Goal: Information Seeking & Learning: Compare options

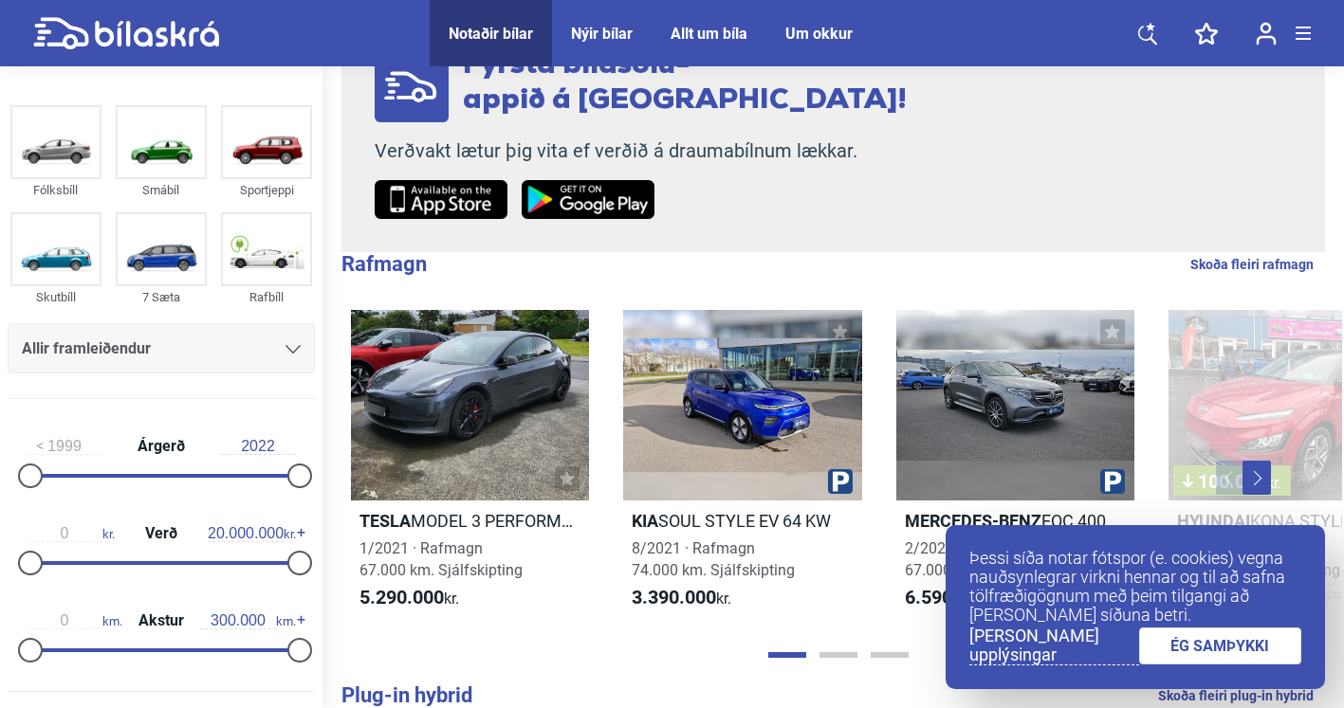
click at [1241, 645] on link "ÉG SAMÞYKKI" at bounding box center [1220, 646] width 163 height 37
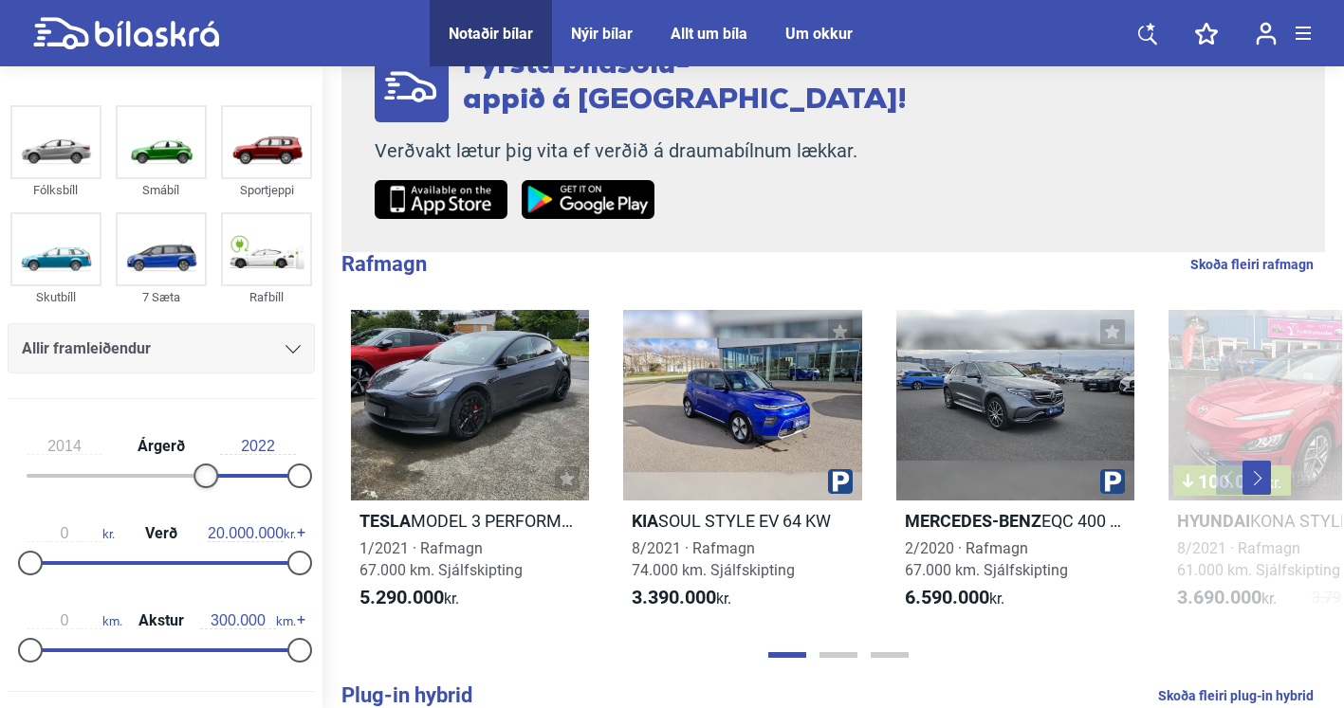
type input "2013"
drag, startPoint x: 27, startPoint y: 477, endPoint x: 189, endPoint y: 477, distance: 162.2
click at [189, 477] on div at bounding box center [194, 476] width 25 height 25
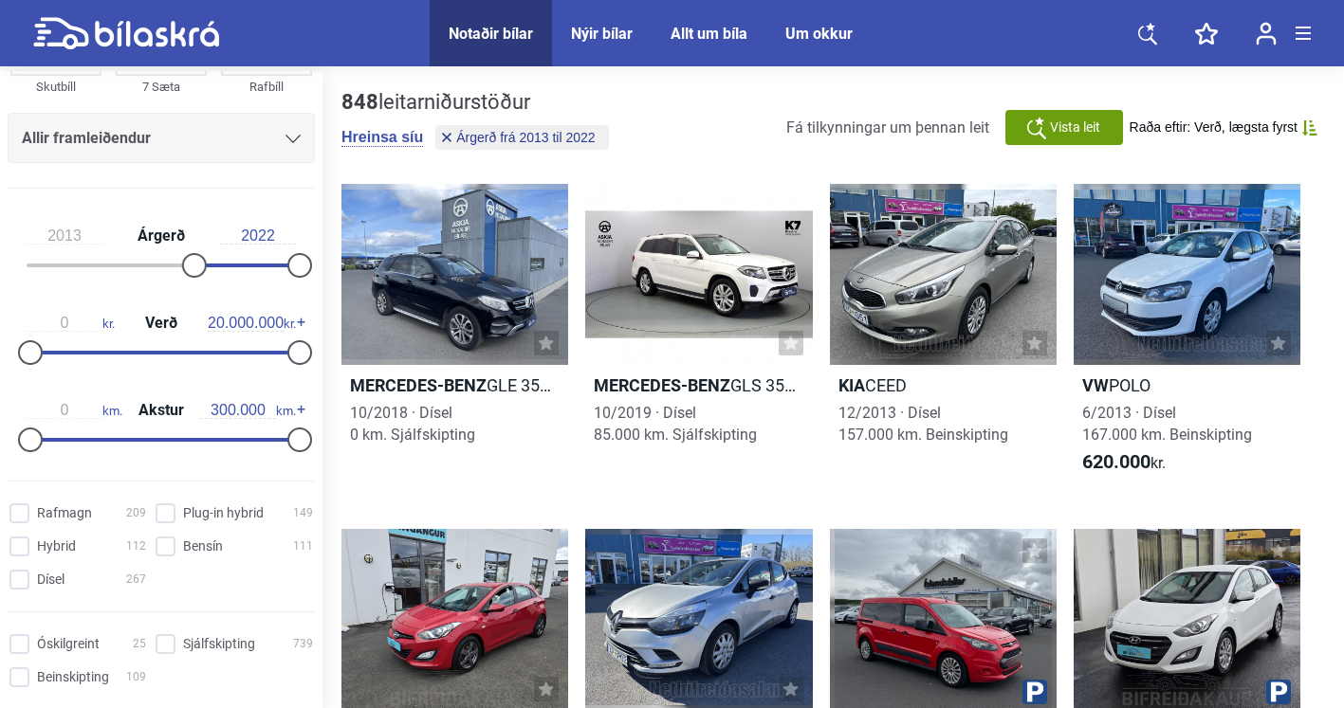
scroll to position [244, 0]
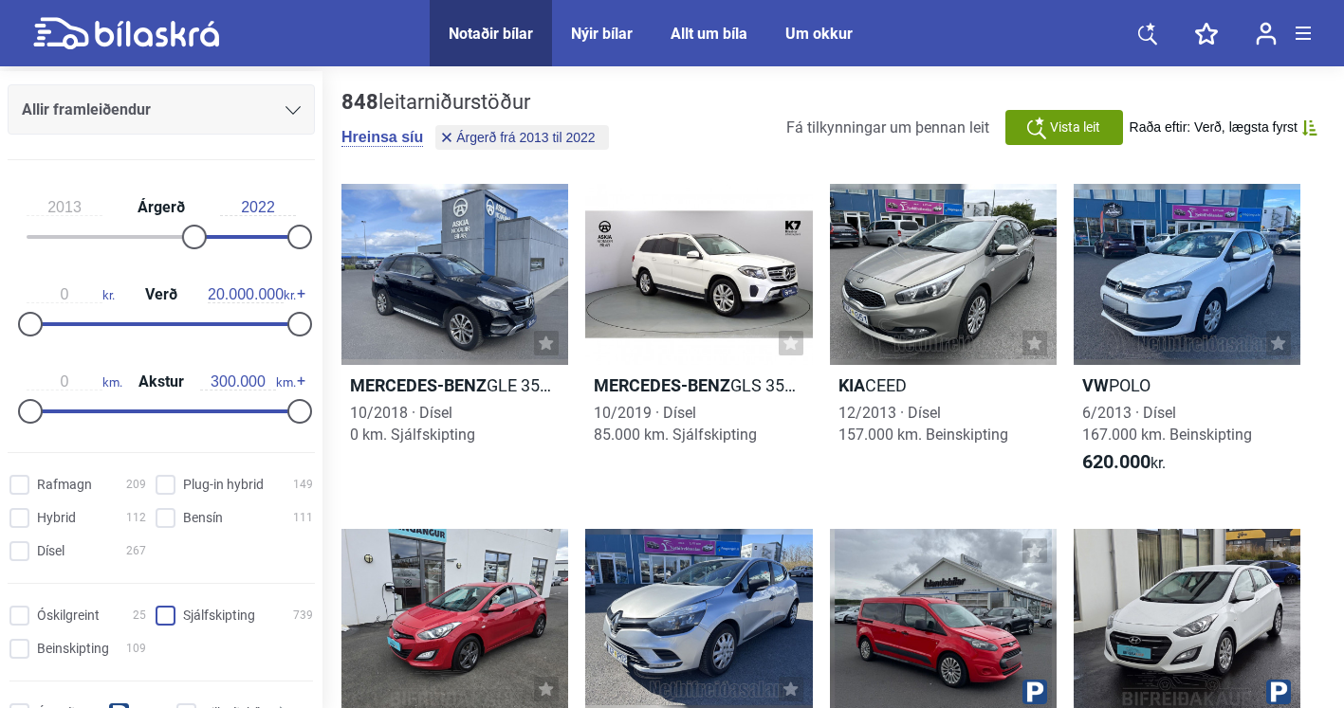
click at [167, 615] on input "Sjálfskipting 739" at bounding box center [236, 617] width 157 height 20
checkbox input "true"
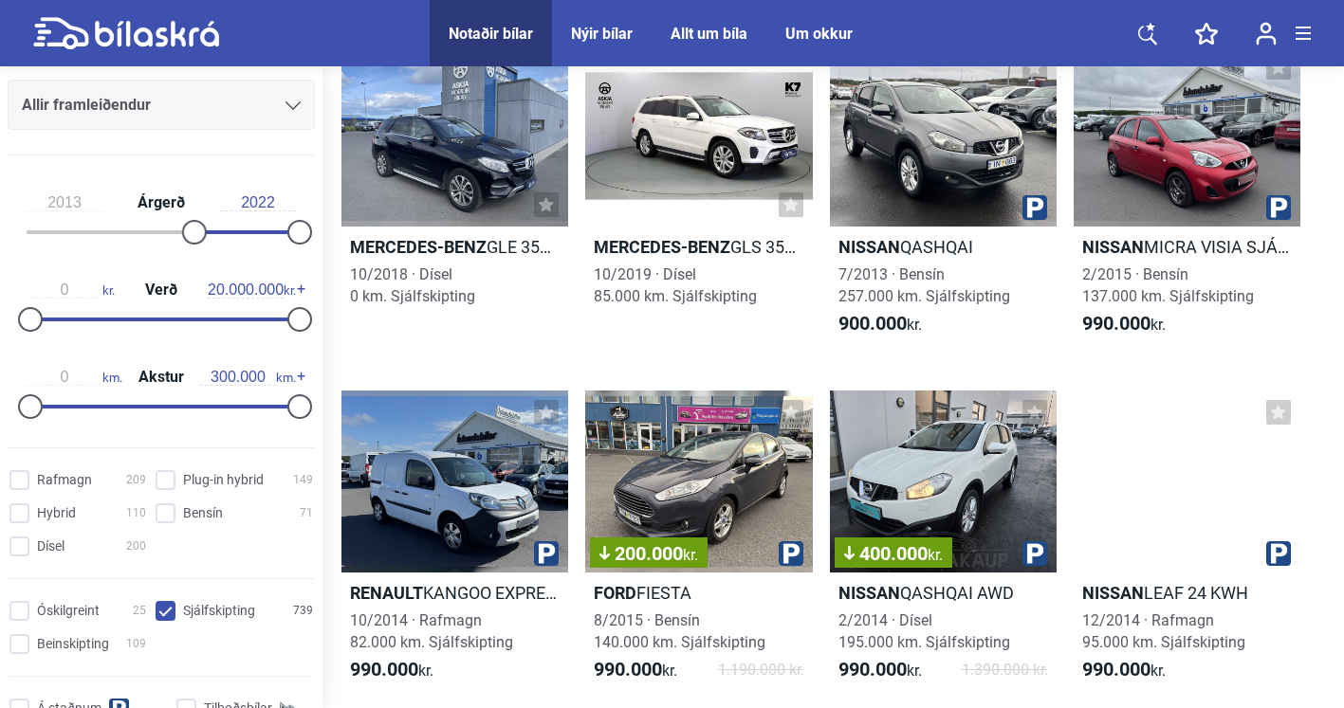
scroll to position [150, 0]
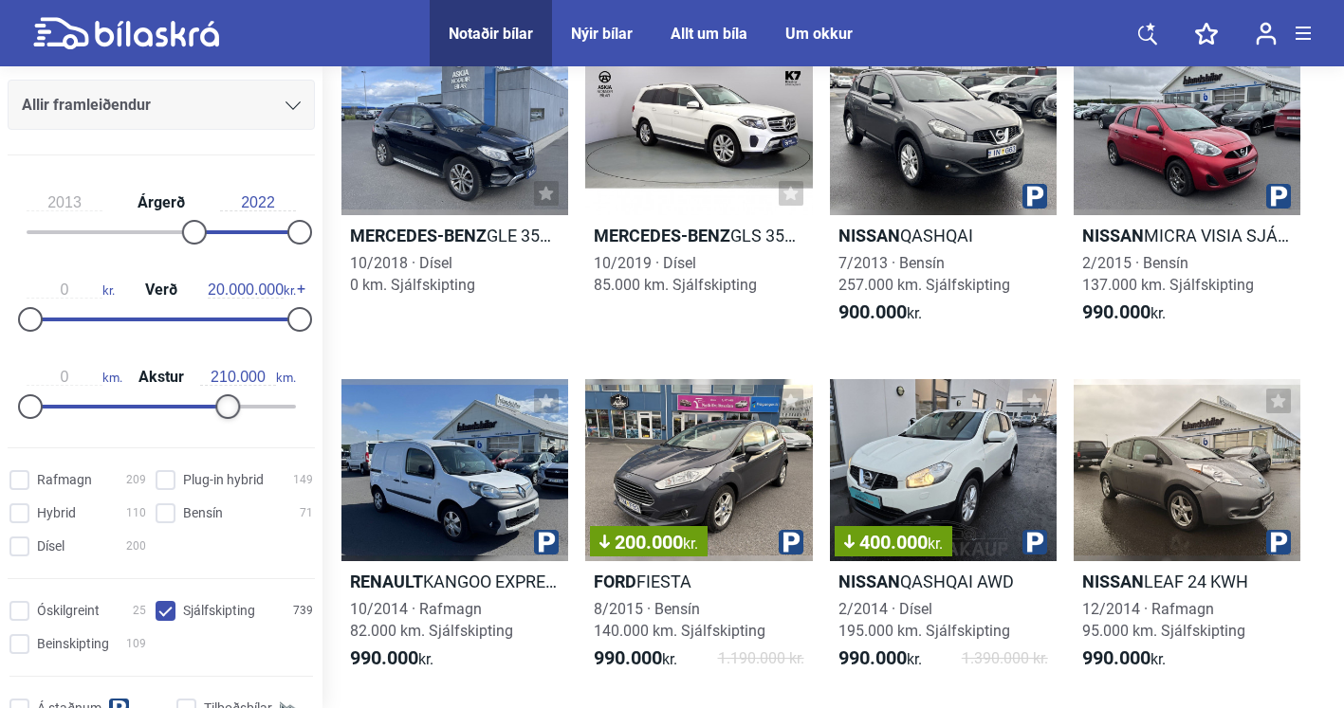
type input "200.000"
drag, startPoint x: 283, startPoint y: 414, endPoint x: 194, endPoint y: 420, distance: 88.5
click at [194, 420] on div "0 km. Akstur 200.000 km." at bounding box center [161, 388] width 307 height 87
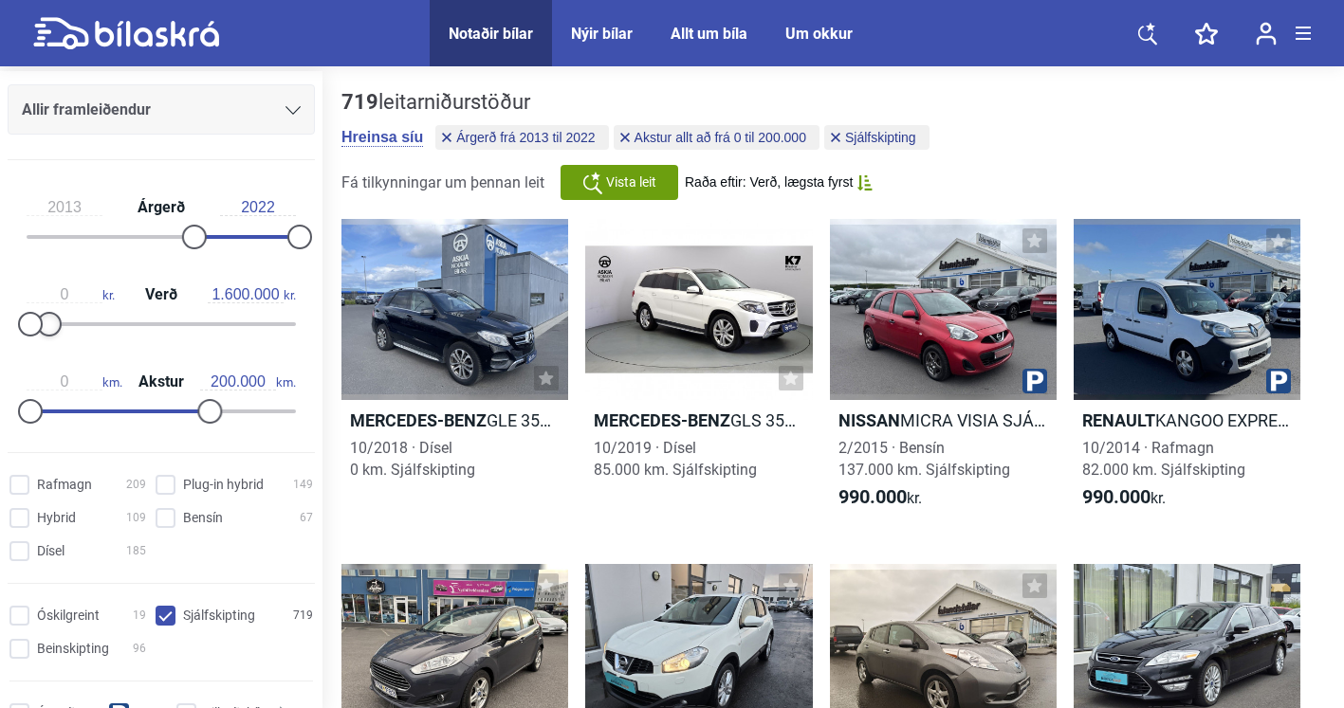
type input "1.700.000"
drag, startPoint x: 293, startPoint y: 333, endPoint x: 52, endPoint y: 343, distance: 241.1
click at [52, 343] on div "0 kr. Verð 1.700.000 kr." at bounding box center [161, 306] width 307 height 87
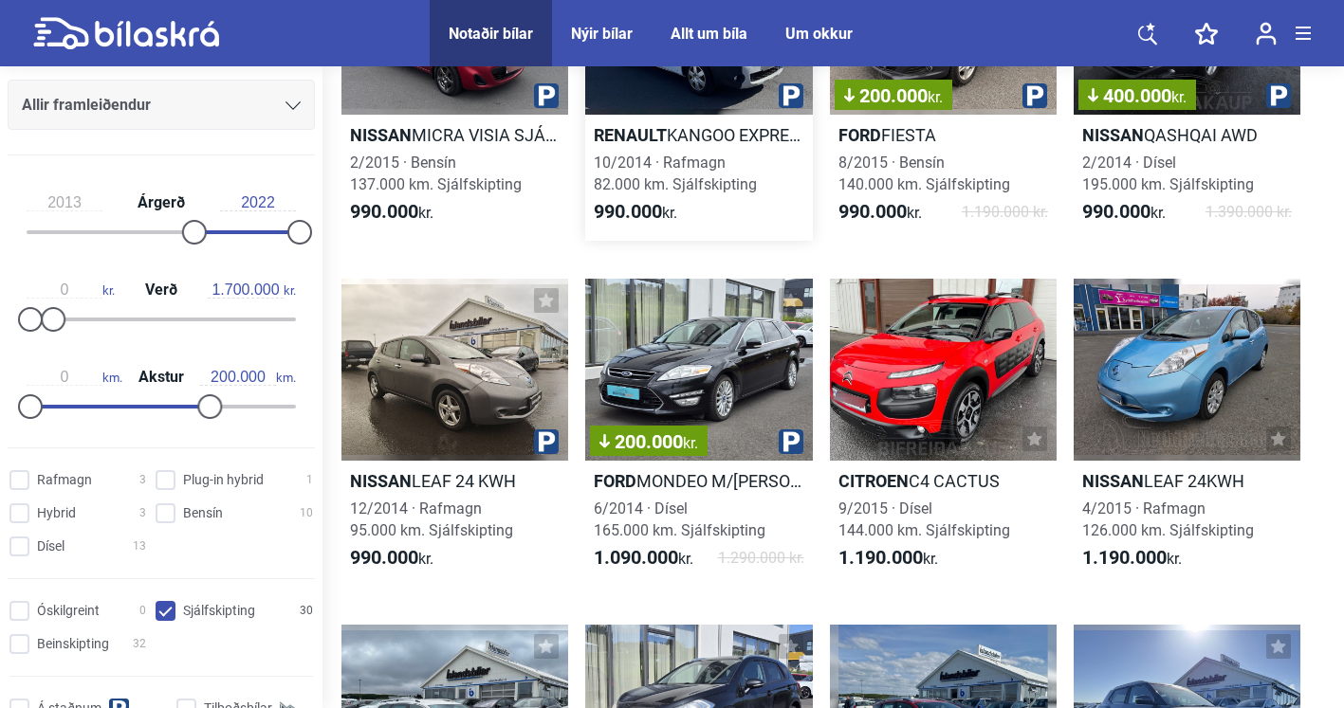
scroll to position [287, 0]
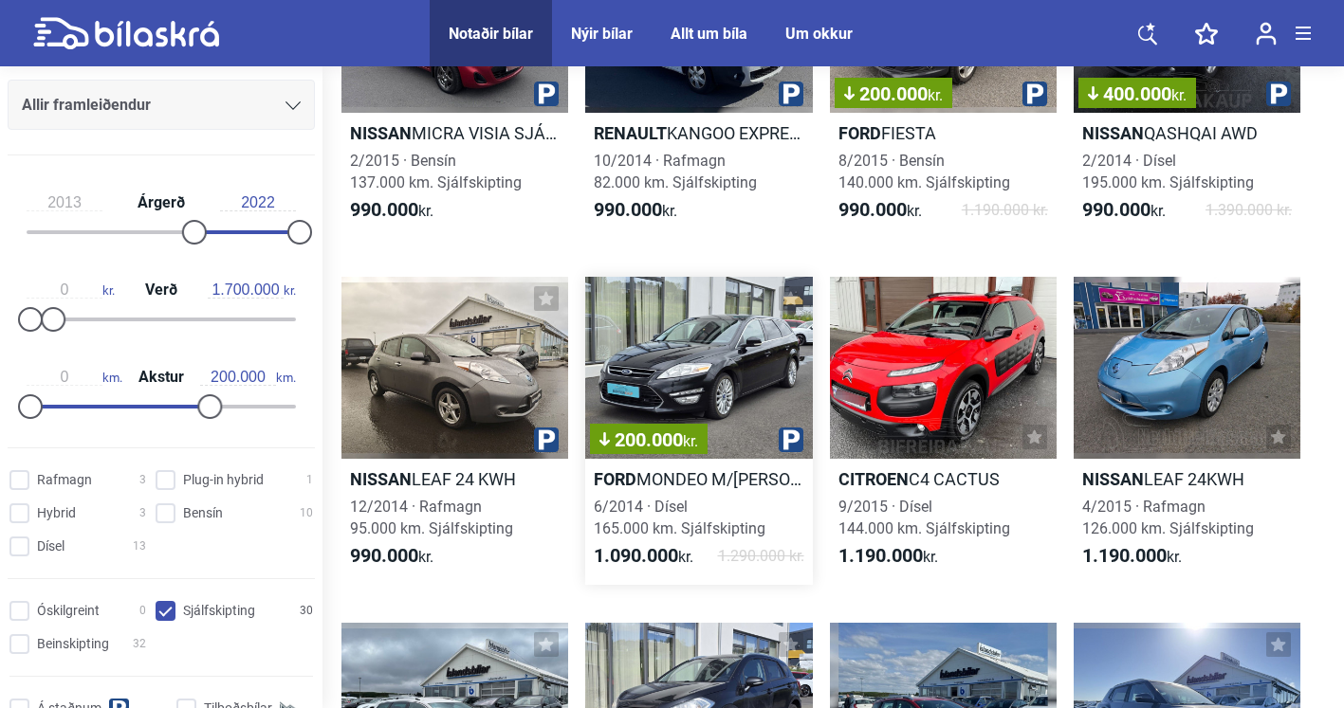
click at [714, 356] on div "200.000 kr." at bounding box center [698, 367] width 227 height 181
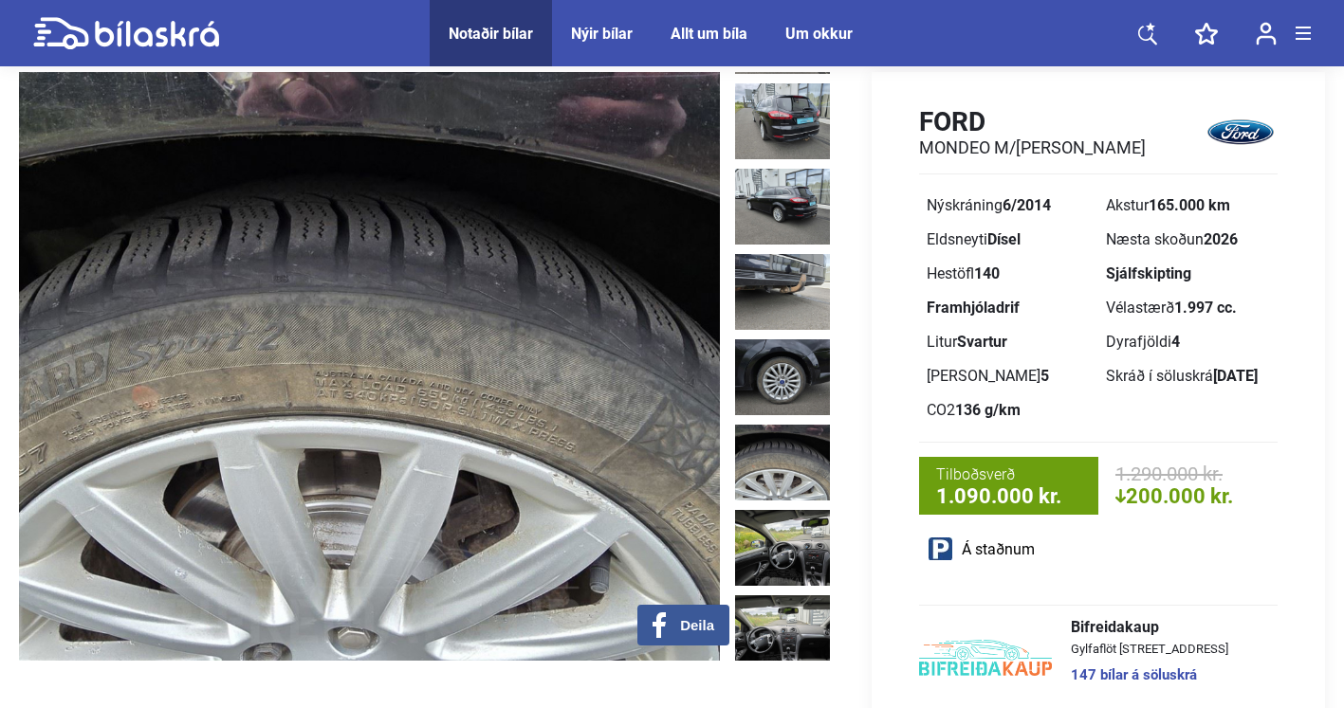
scroll to position [800, 0]
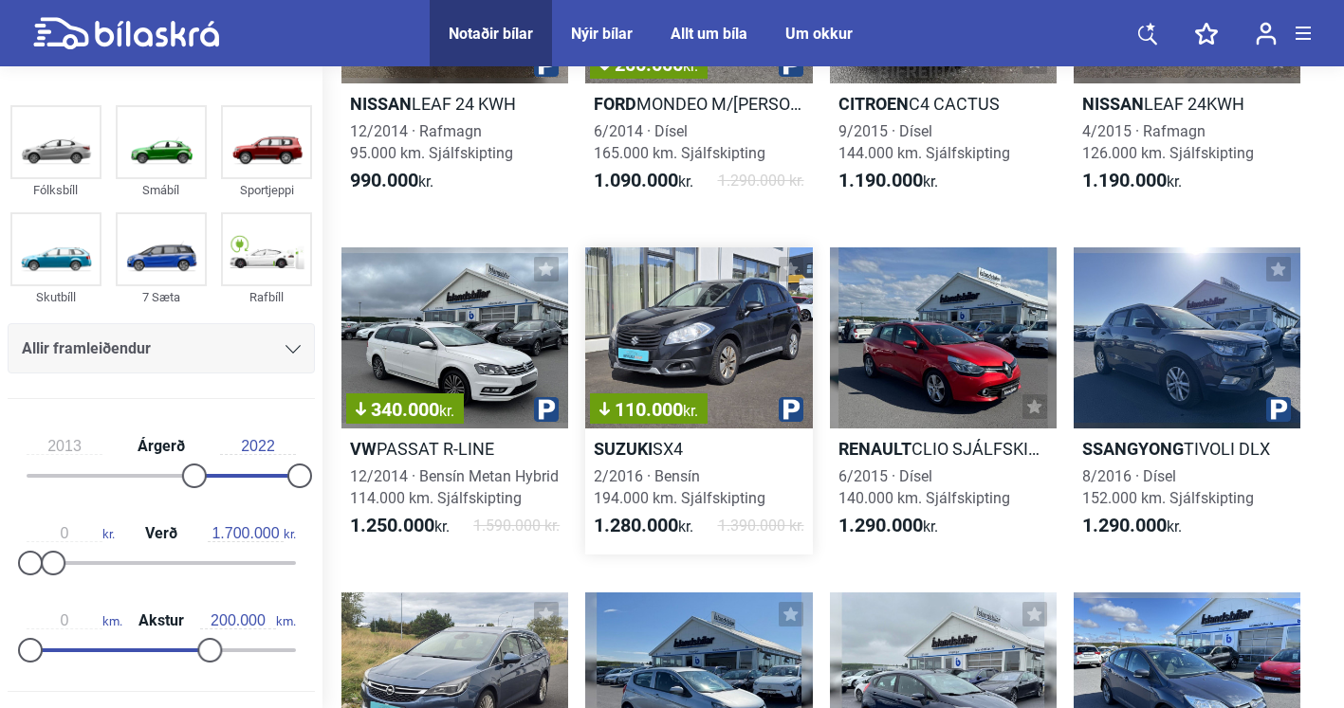
scroll to position [664, 0]
click at [450, 326] on div "340.000 kr." at bounding box center [454, 337] width 227 height 181
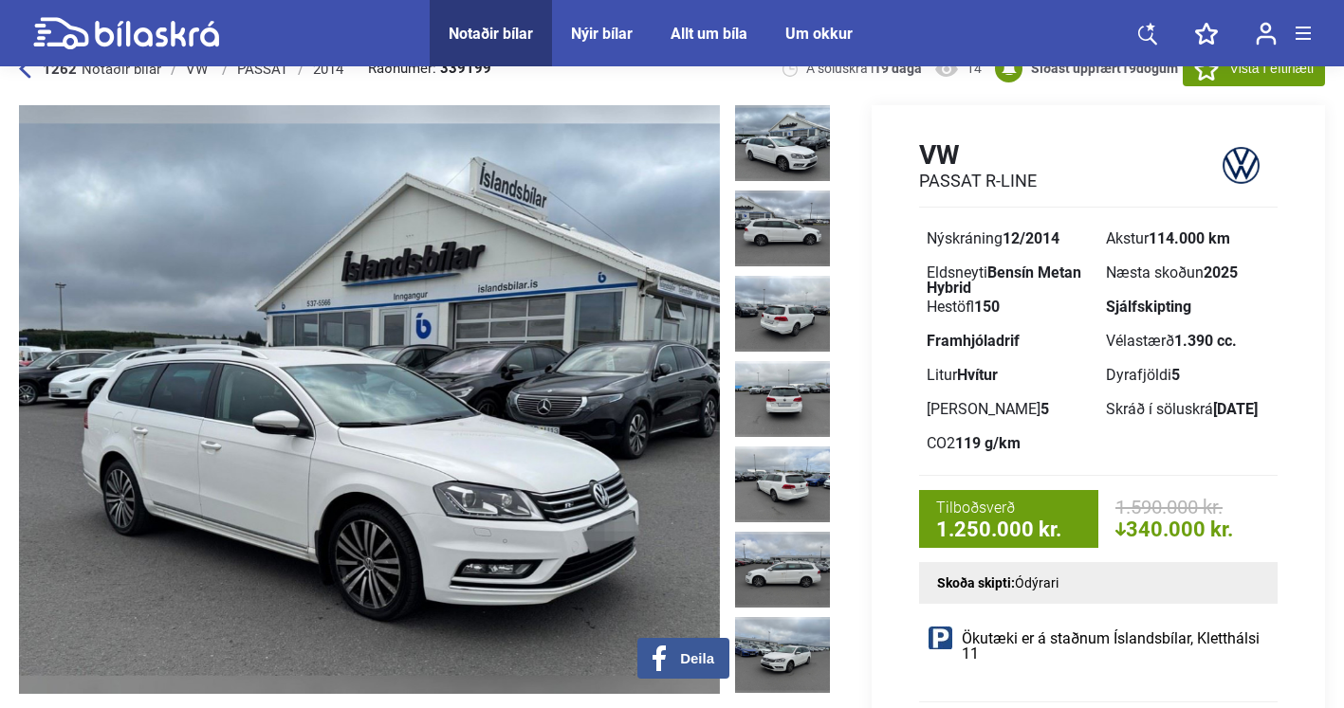
scroll to position [37, 0]
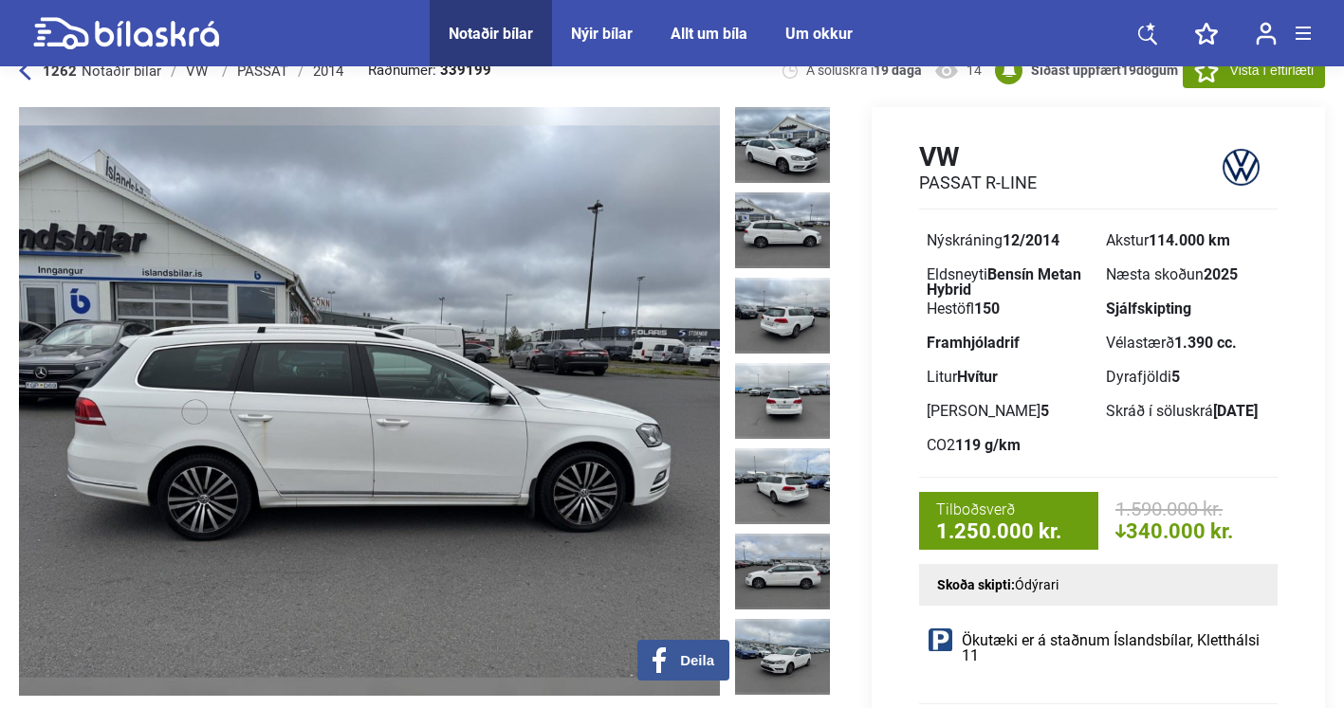
click at [768, 225] on img at bounding box center [782, 231] width 95 height 76
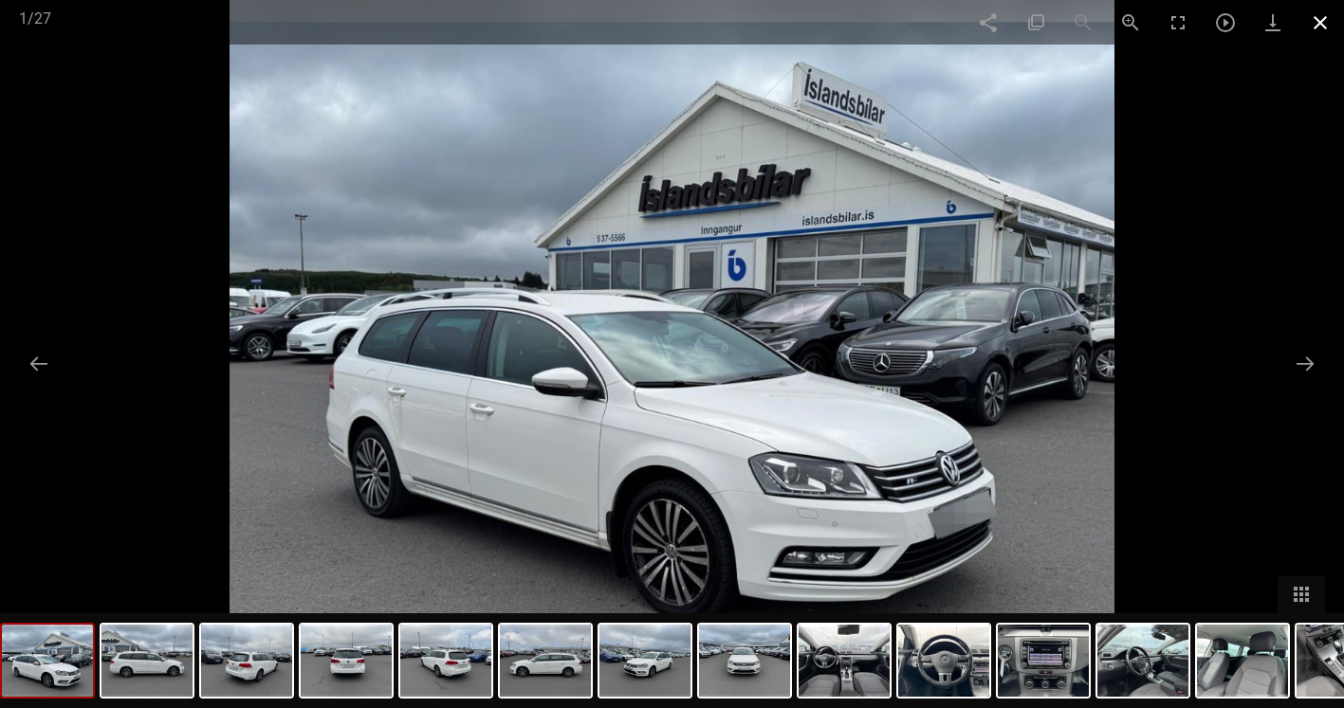
click at [1326, 31] on span at bounding box center [1319, 22] width 47 height 45
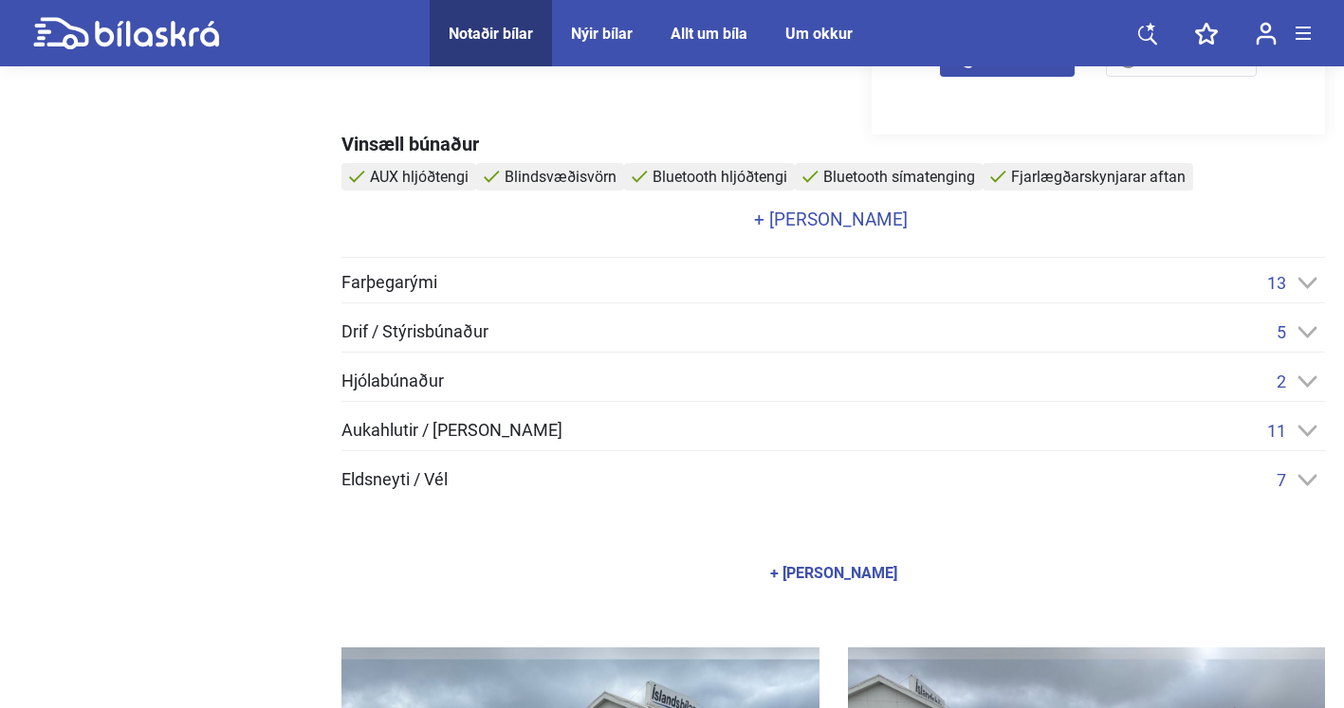
scroll to position [821, 0]
click at [1308, 289] on div "13" at bounding box center [1296, 282] width 58 height 20
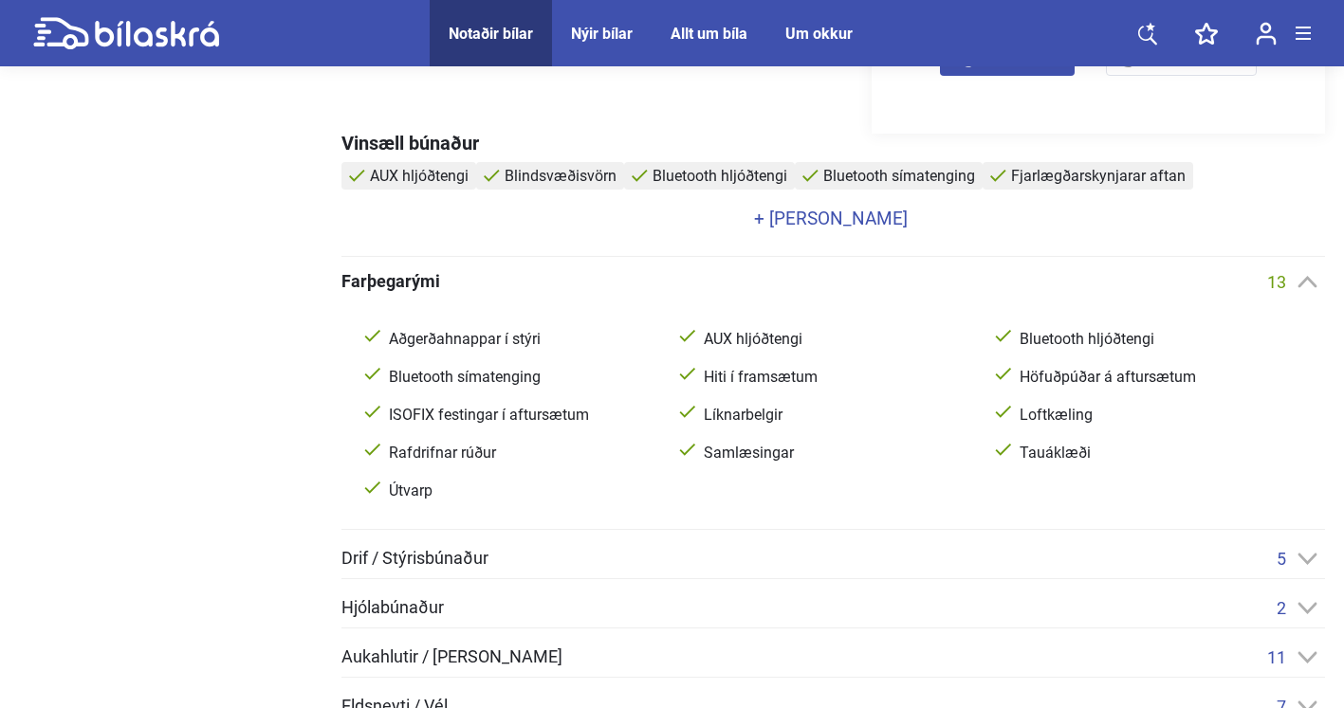
click at [1308, 289] on div "13" at bounding box center [1296, 282] width 58 height 20
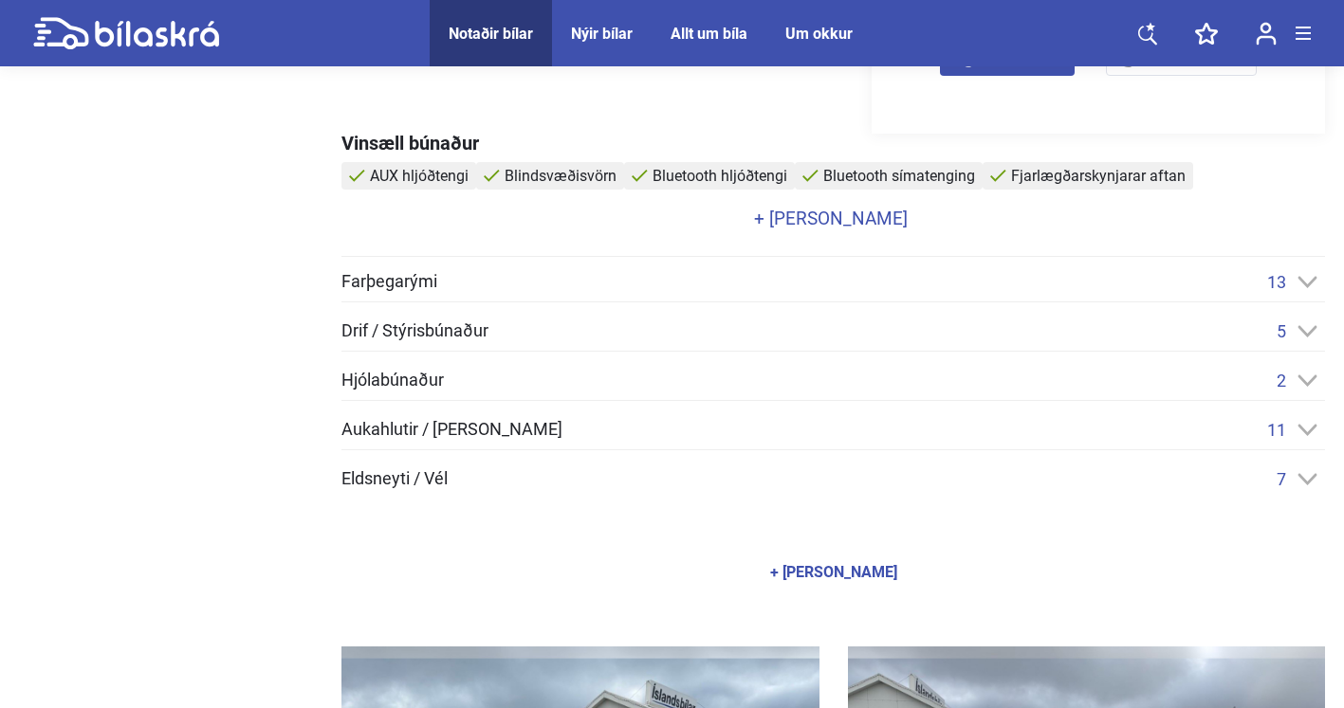
click at [1309, 332] on icon at bounding box center [1307, 330] width 19 height 11
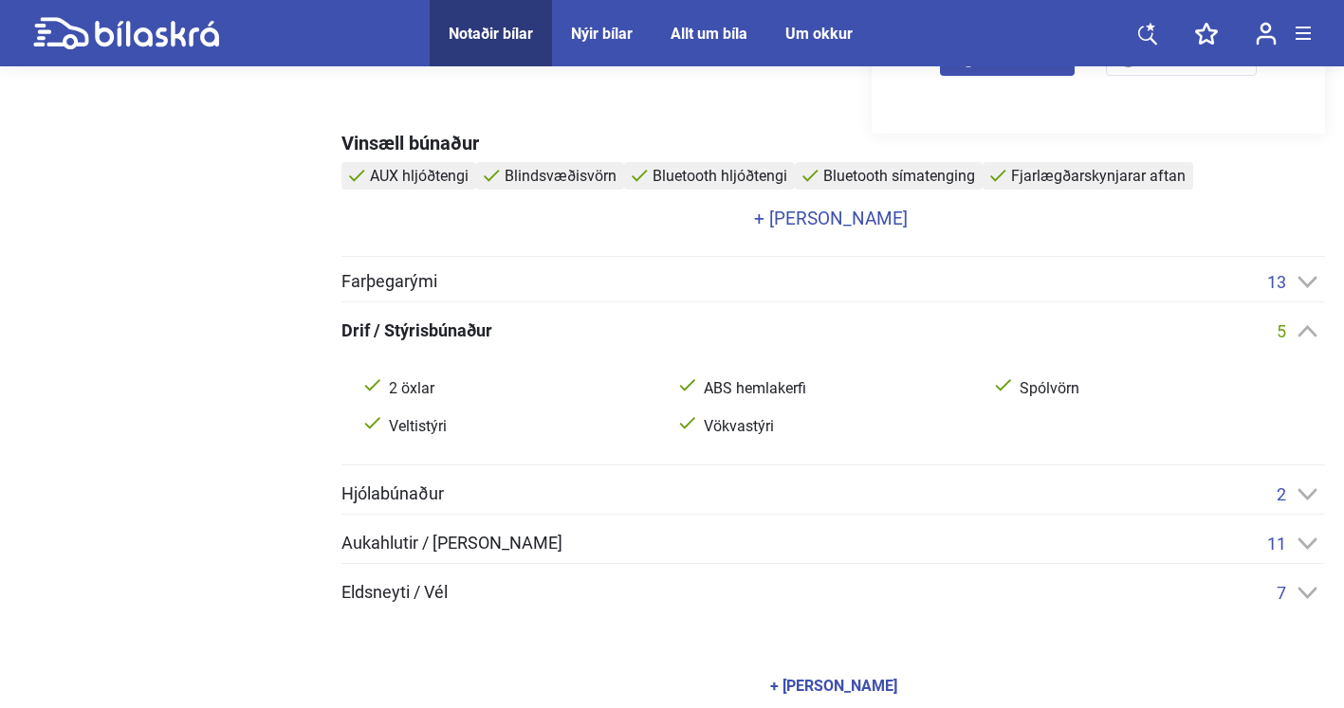
click at [1310, 336] on icon at bounding box center [1307, 331] width 20 height 12
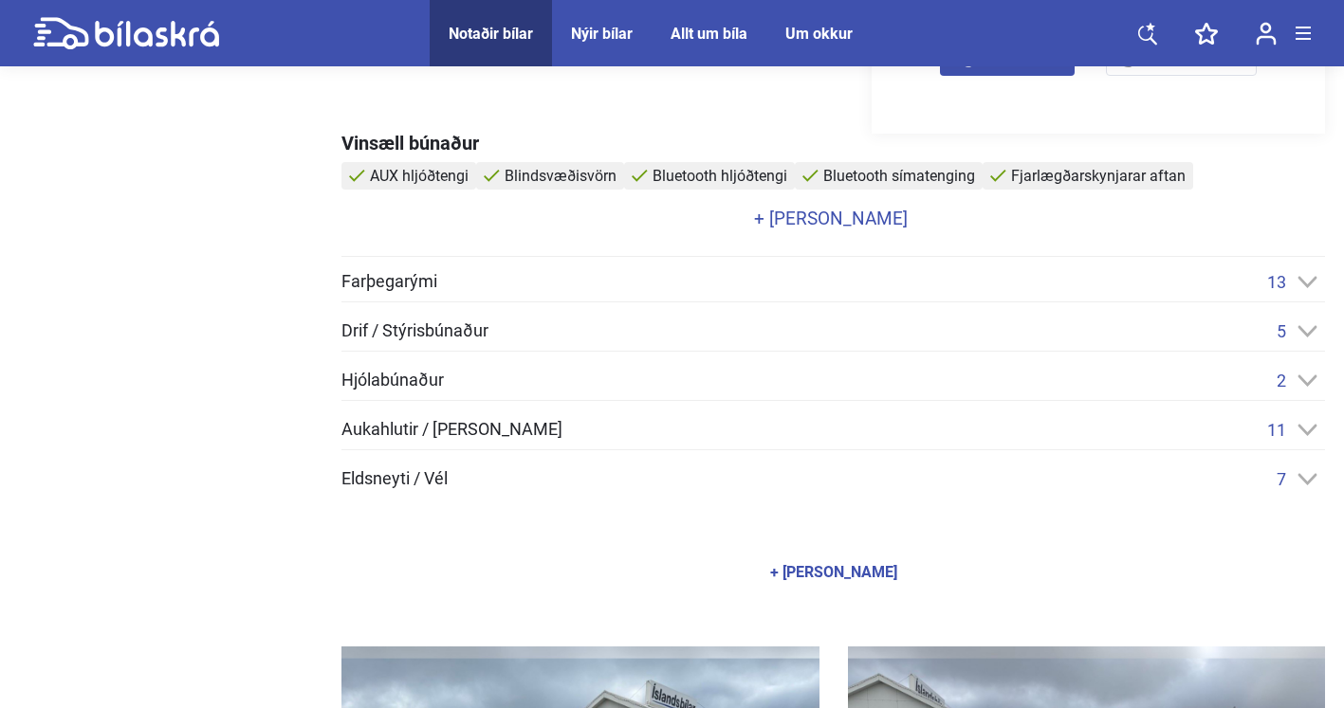
click at [1303, 381] on icon at bounding box center [1307, 380] width 19 height 11
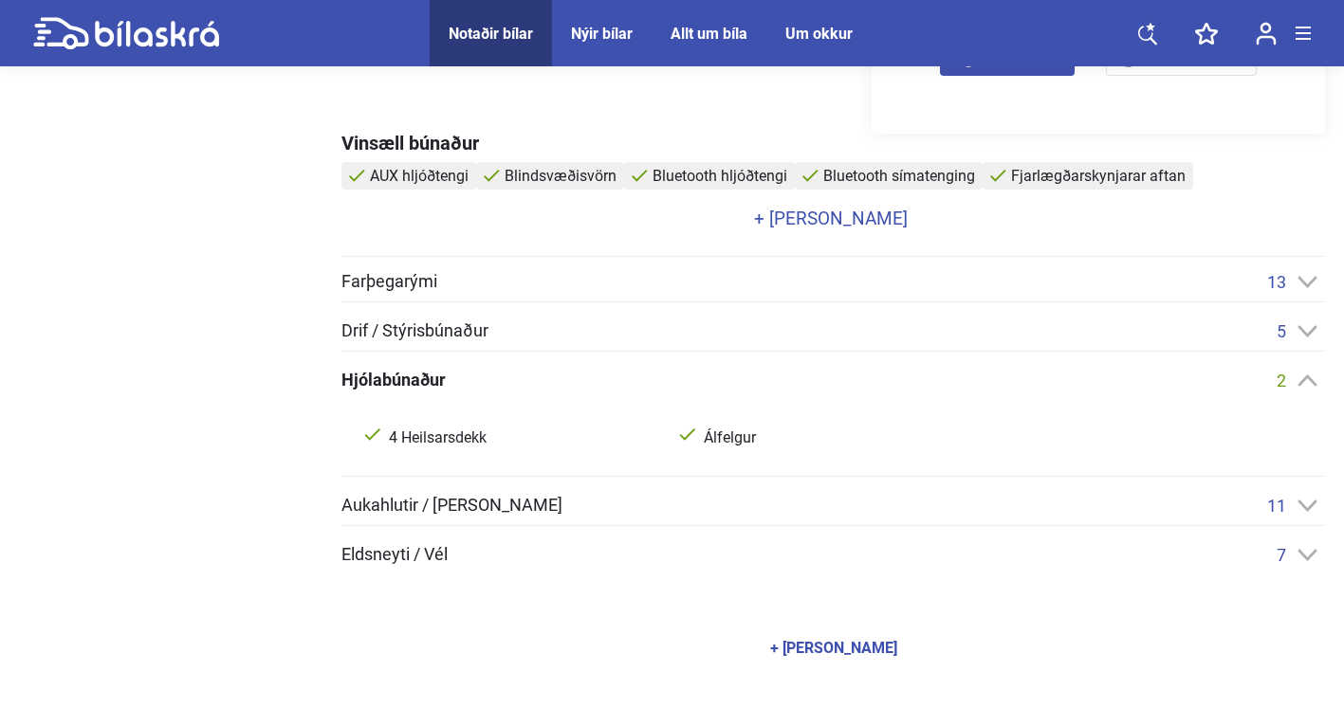
click at [1303, 381] on icon at bounding box center [1307, 380] width 19 height 11
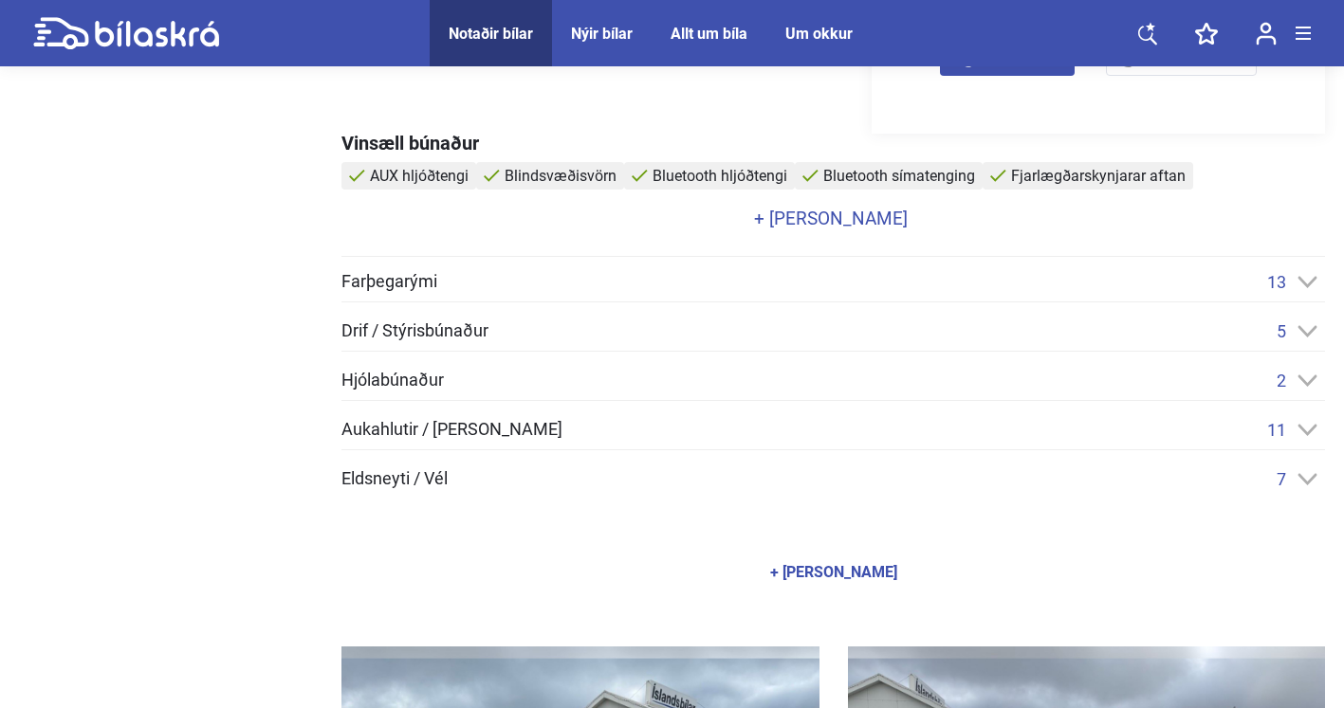
click at [1303, 424] on icon at bounding box center [1307, 430] width 20 height 12
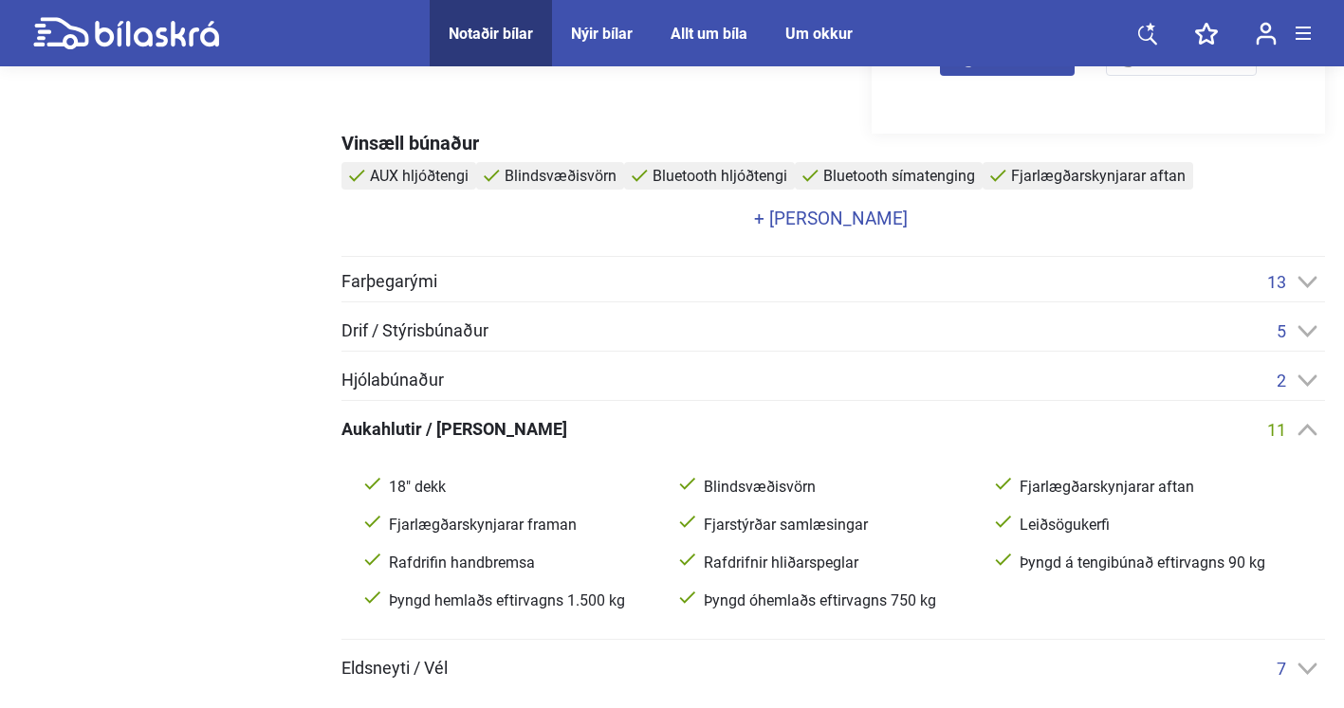
click at [1303, 426] on icon at bounding box center [1307, 430] width 20 height 12
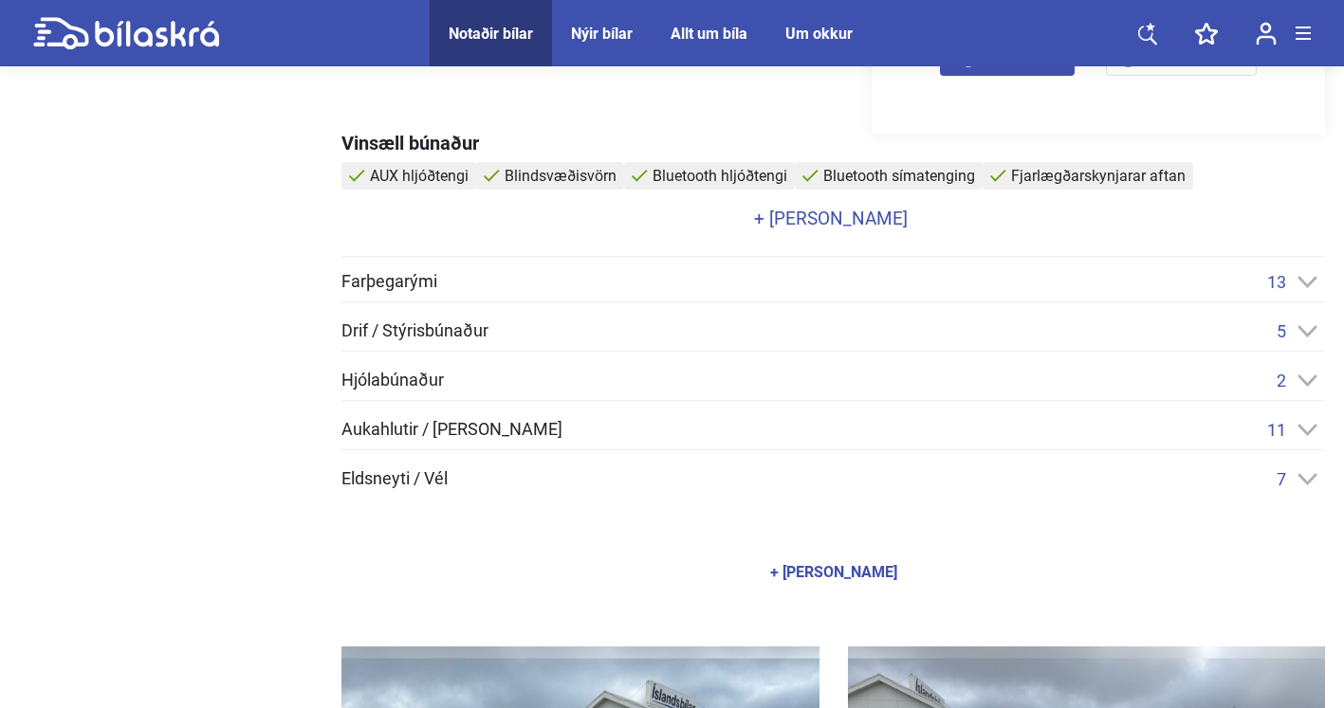
click at [1310, 482] on icon at bounding box center [1307, 478] width 19 height 11
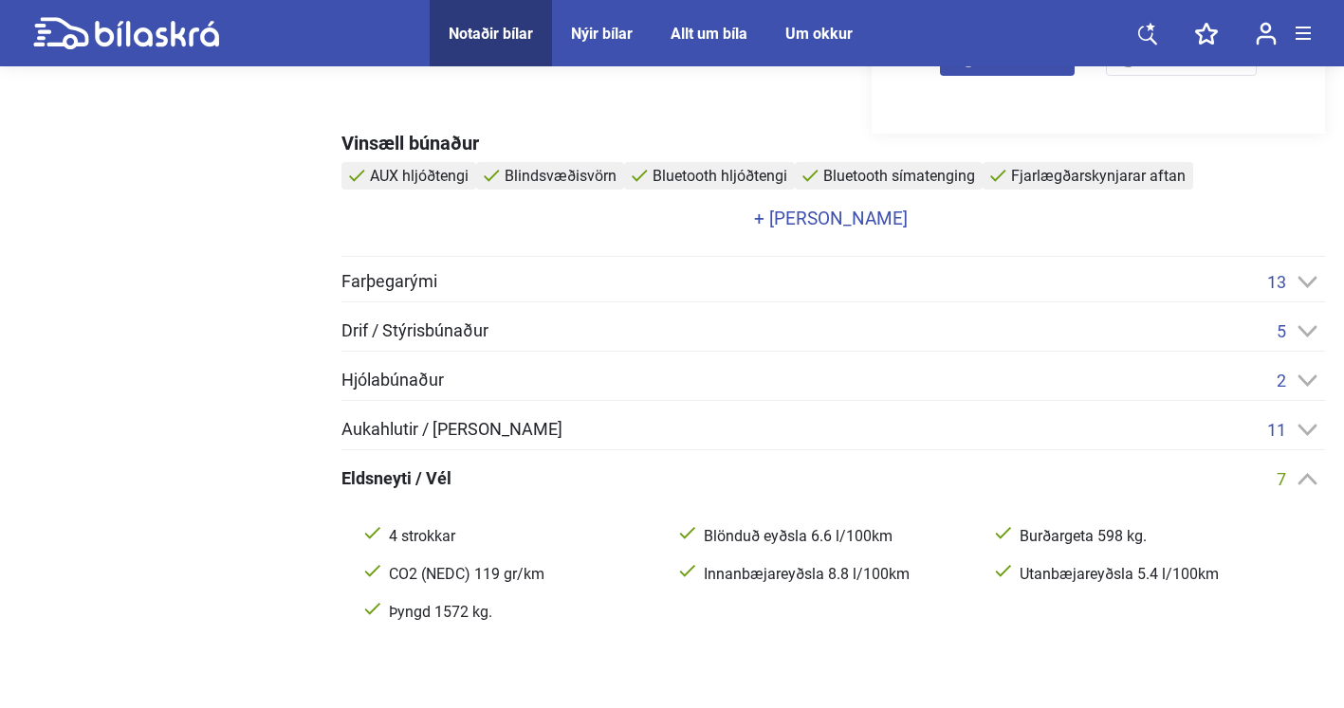
click at [1310, 482] on icon at bounding box center [1307, 479] width 20 height 12
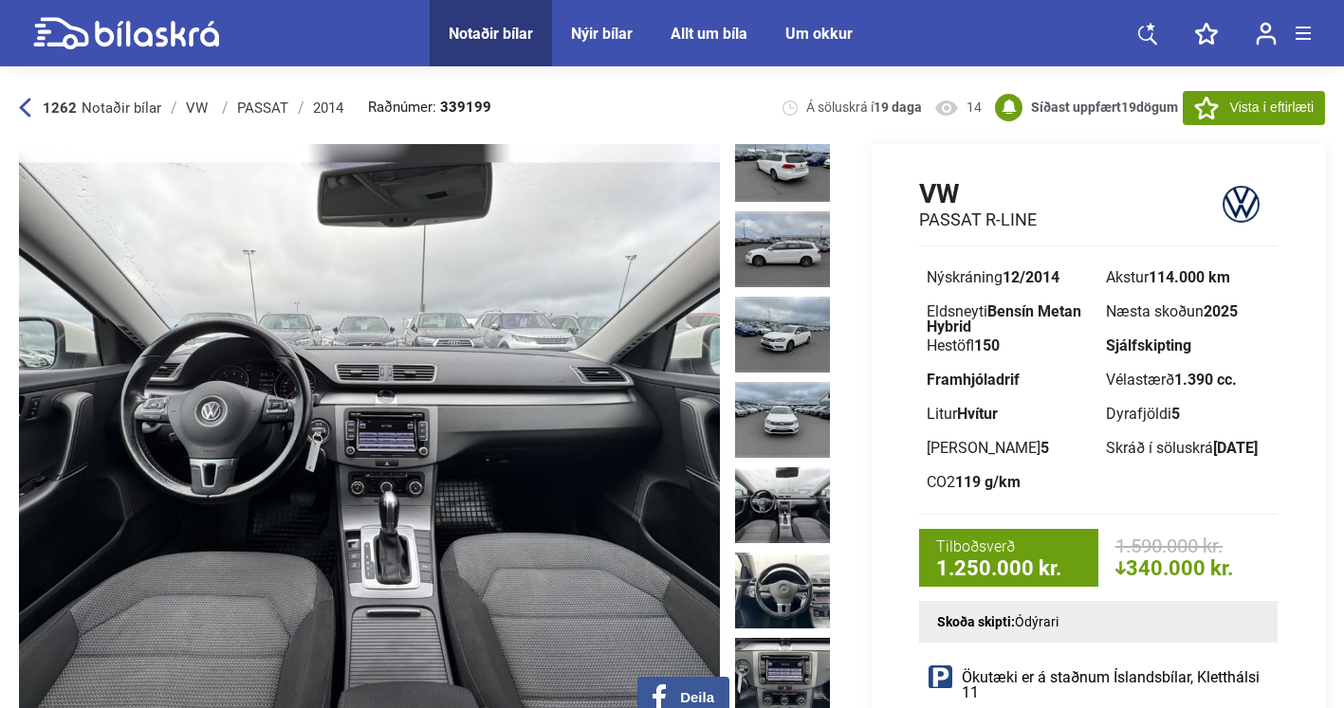
scroll to position [370, 0]
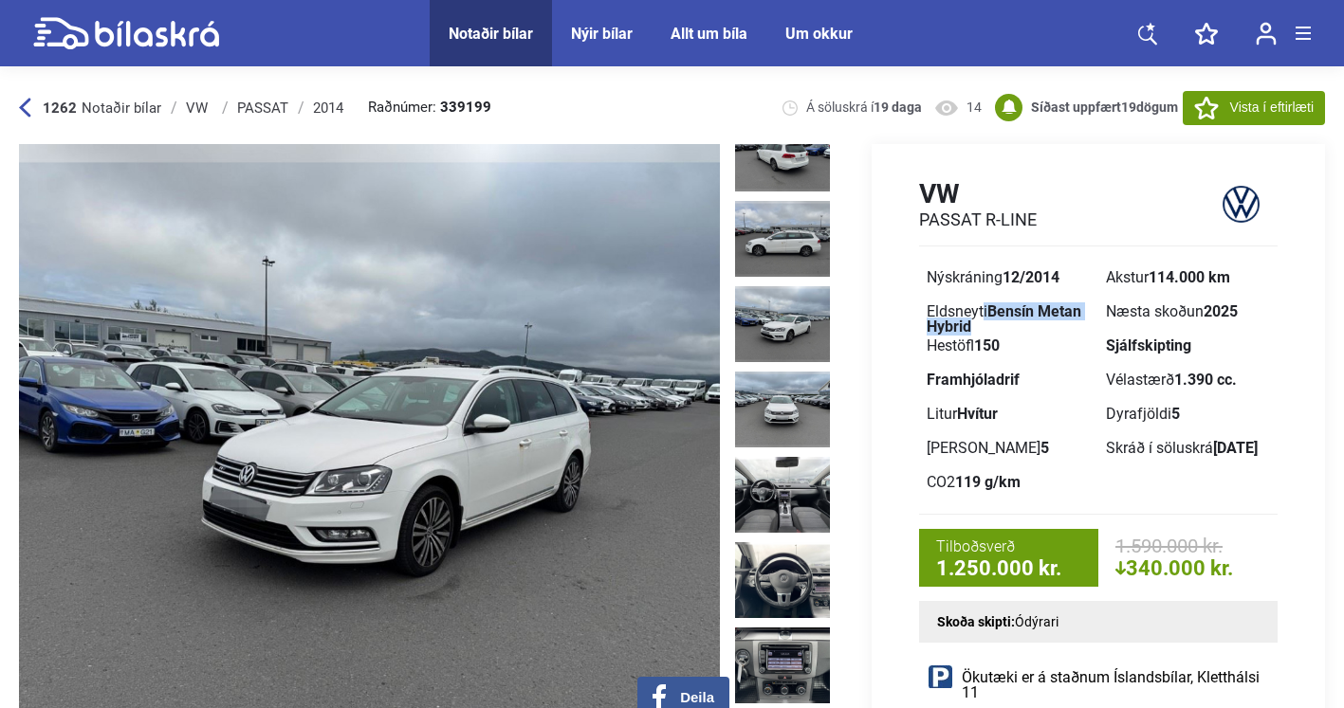
drag, startPoint x: 975, startPoint y: 322, endPoint x: 922, endPoint y: 303, distance: 56.4
click at [922, 303] on div "Eldsneyti Bensín Metan Hybrid" at bounding box center [1008, 312] width 179 height 34
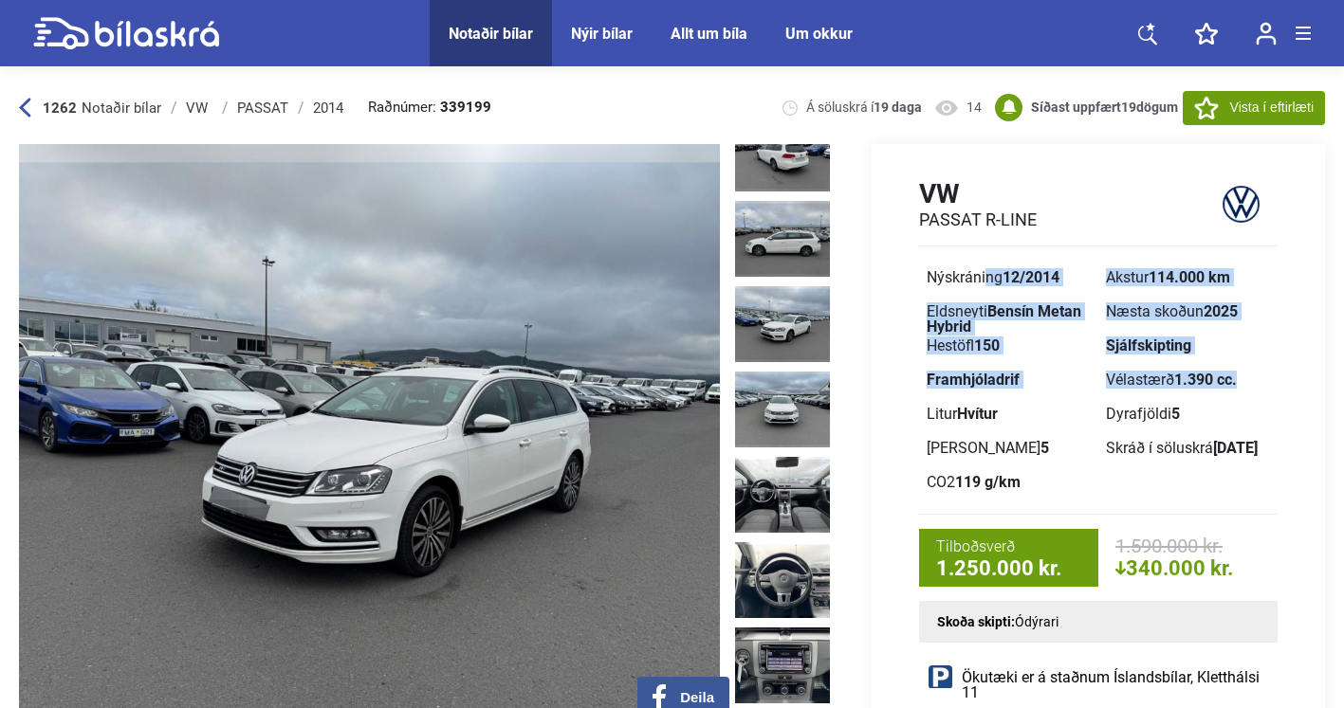
drag, startPoint x: 1216, startPoint y: 393, endPoint x: 927, endPoint y: 271, distance: 313.7
click at [927, 271] on div "Nýskráning 12/2014 Akstur 114.000 km Eldsneyti Bensín Metan Hybrid Næsta skoðun…" at bounding box center [1098, 388] width 358 height 254
click at [927, 271] on div "Nýskráning 12/2014" at bounding box center [1009, 277] width 164 height 15
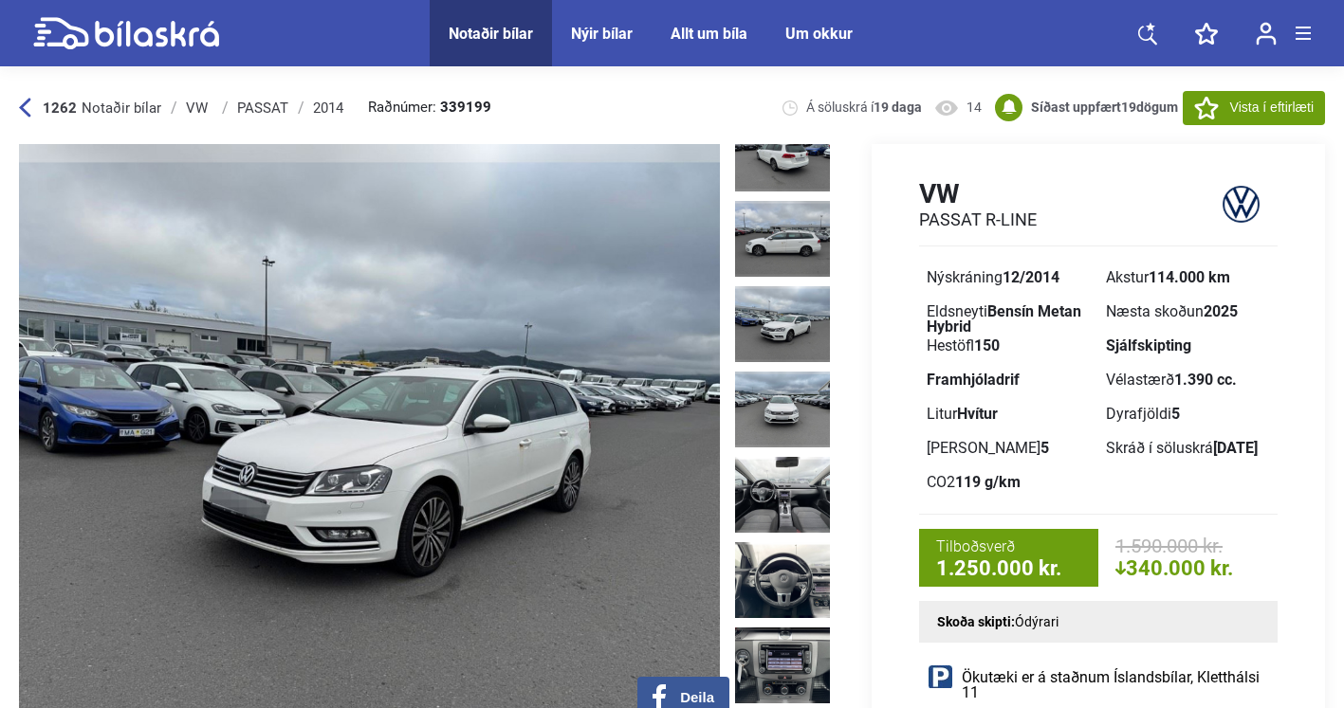
drag, startPoint x: 927, startPoint y: 271, endPoint x: 1166, endPoint y: 457, distance: 302.8
click at [1166, 457] on div "Nýskráning 12/2014 Akstur 114.000 km Eldsneyti Bensín Metan Hybrid Næsta skoðun…" at bounding box center [1098, 388] width 358 height 254
click at [1091, 485] on div "CO2 119 g/km" at bounding box center [1008, 483] width 179 height 34
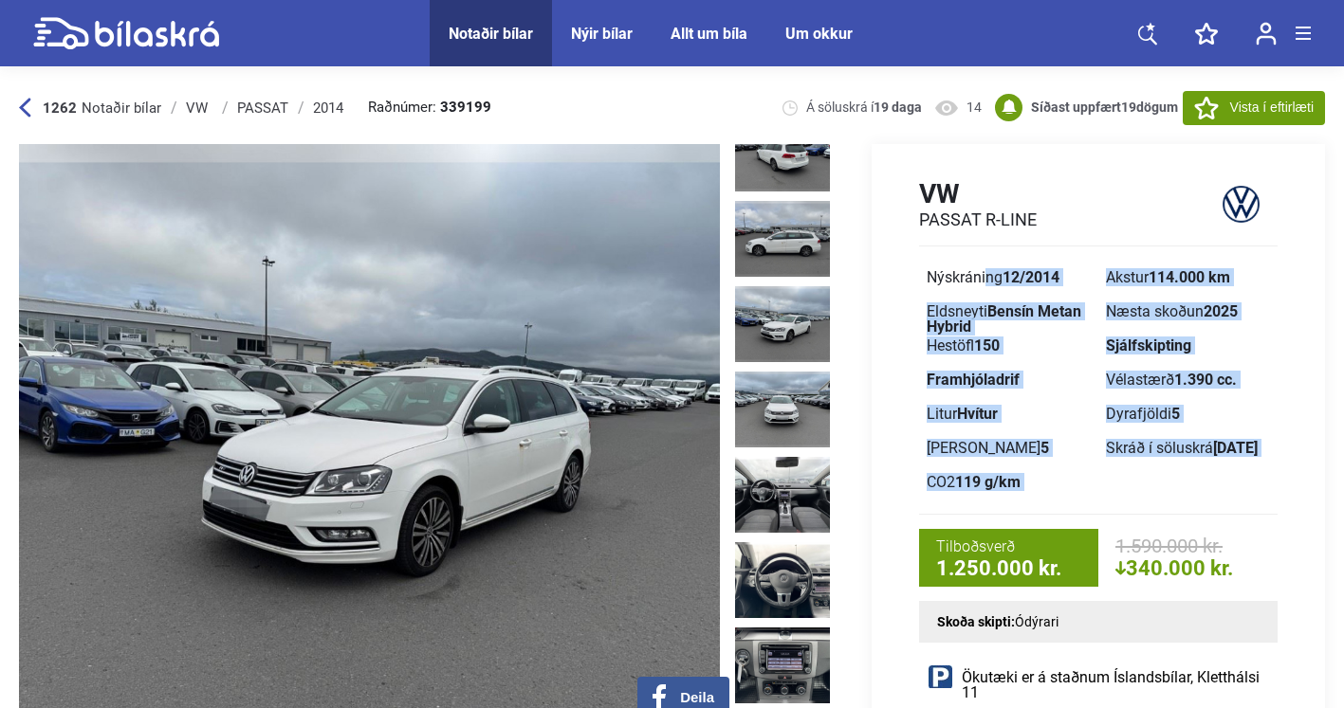
drag, startPoint x: 1091, startPoint y: 485, endPoint x: 947, endPoint y: 266, distance: 261.7
click at [947, 266] on div "Nýskráning 12/2014 Akstur 114.000 km Eldsneyti Bensín Metan Hybrid Næsta skoðun…" at bounding box center [1098, 388] width 358 height 254
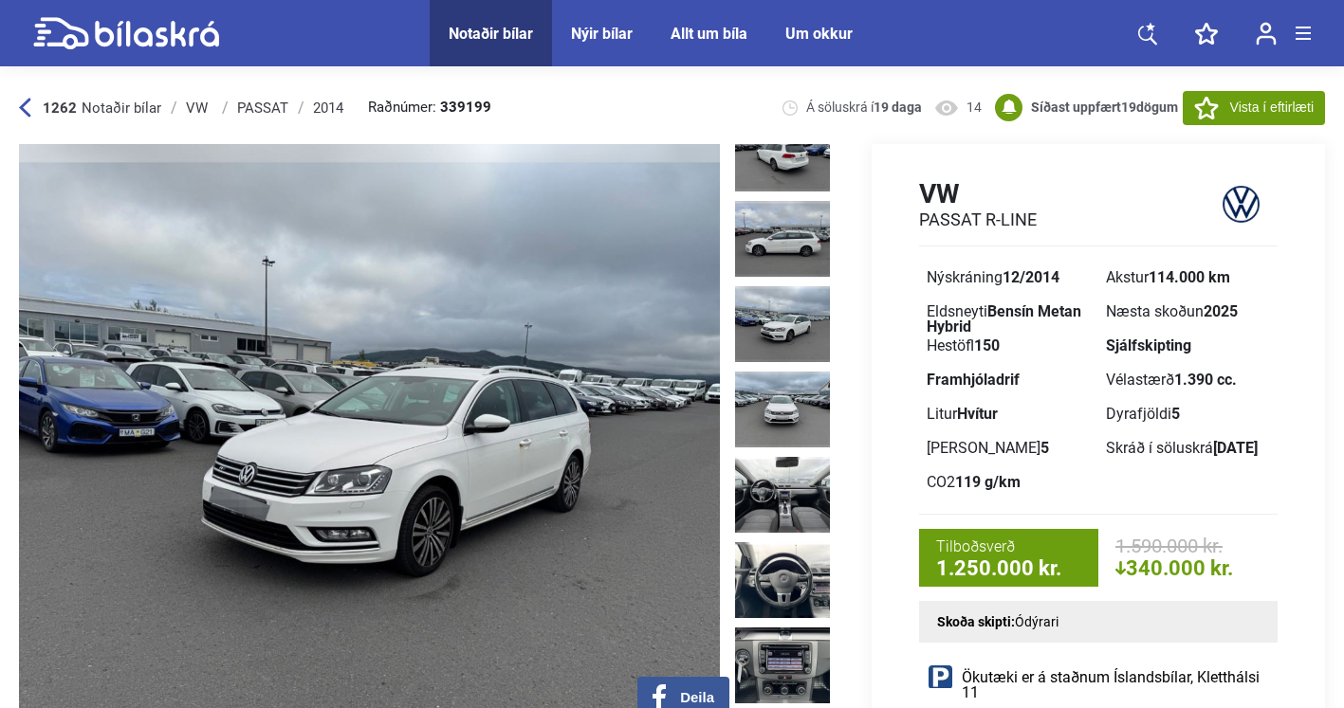
click at [876, 244] on div "VW PASSAT R-LINE Nýskráning 12/2014 Akstur 114.000 km Eldsneyti Bensín Metan Hy…" at bounding box center [1098, 382] width 453 height 410
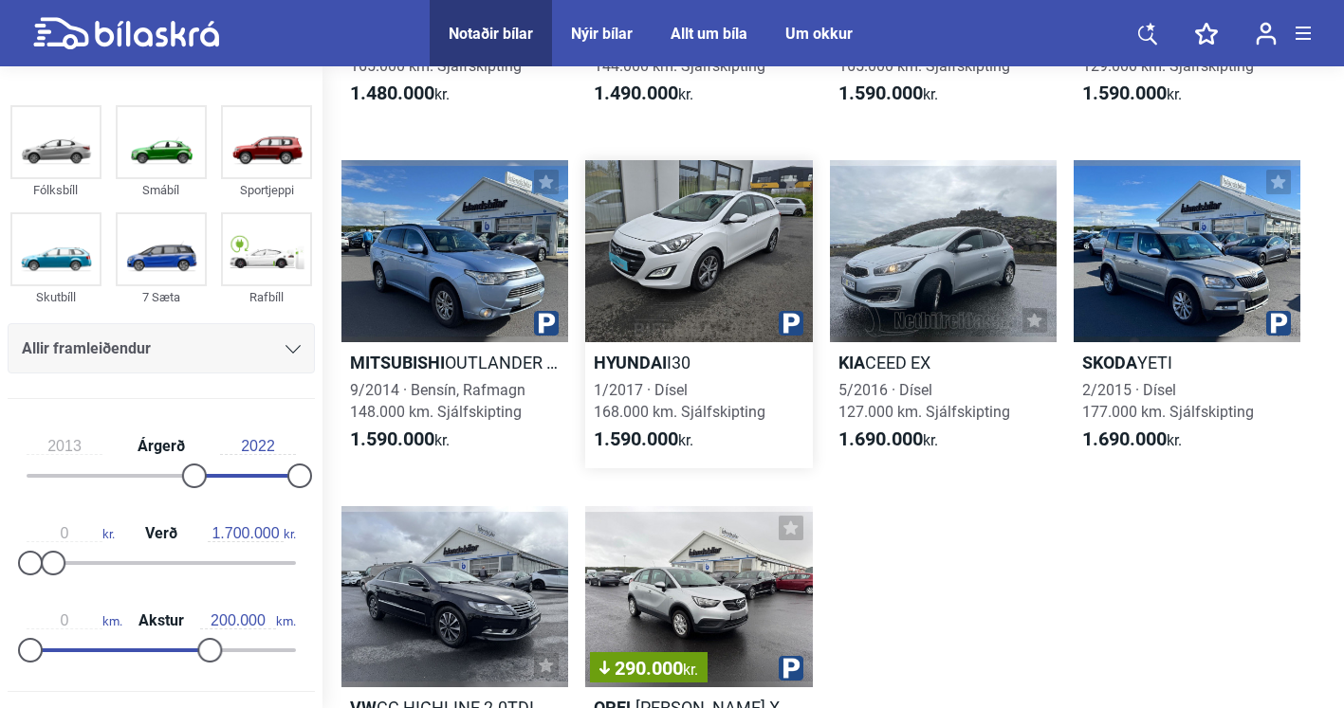
scroll to position [2134, 0]
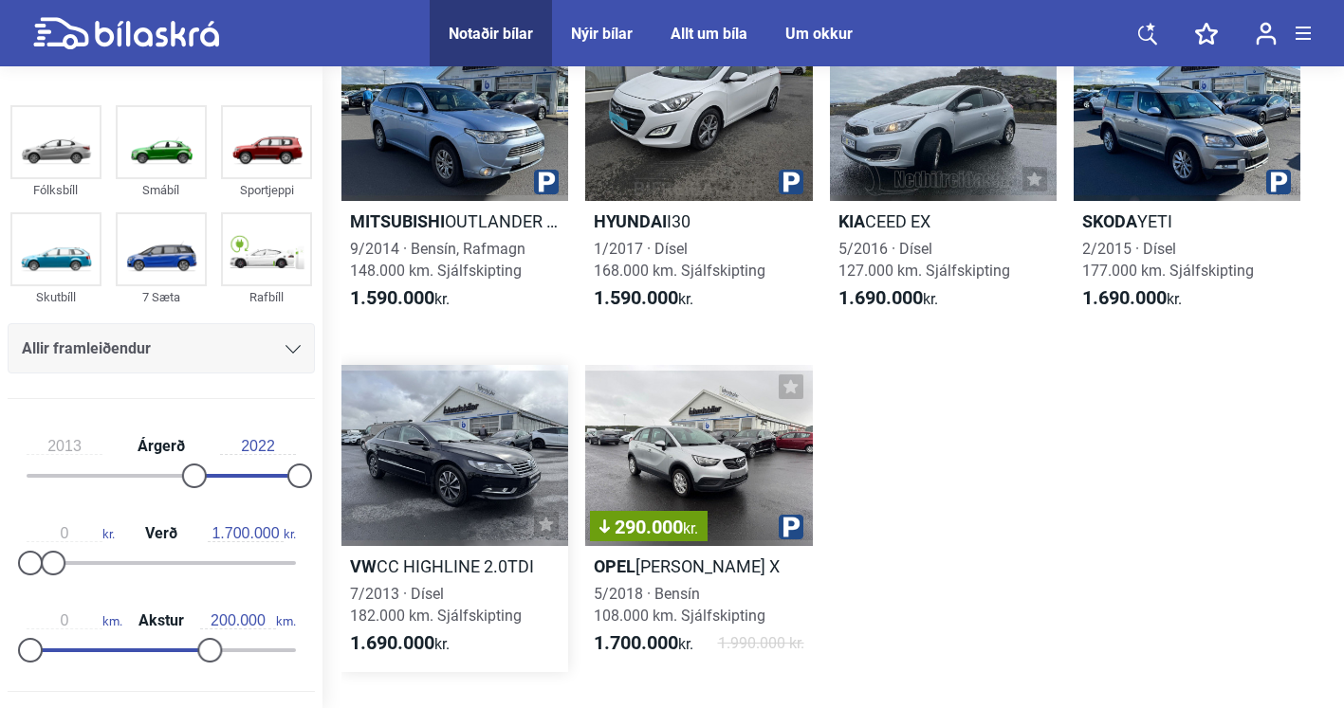
click at [500, 478] on div at bounding box center [454, 455] width 227 height 181
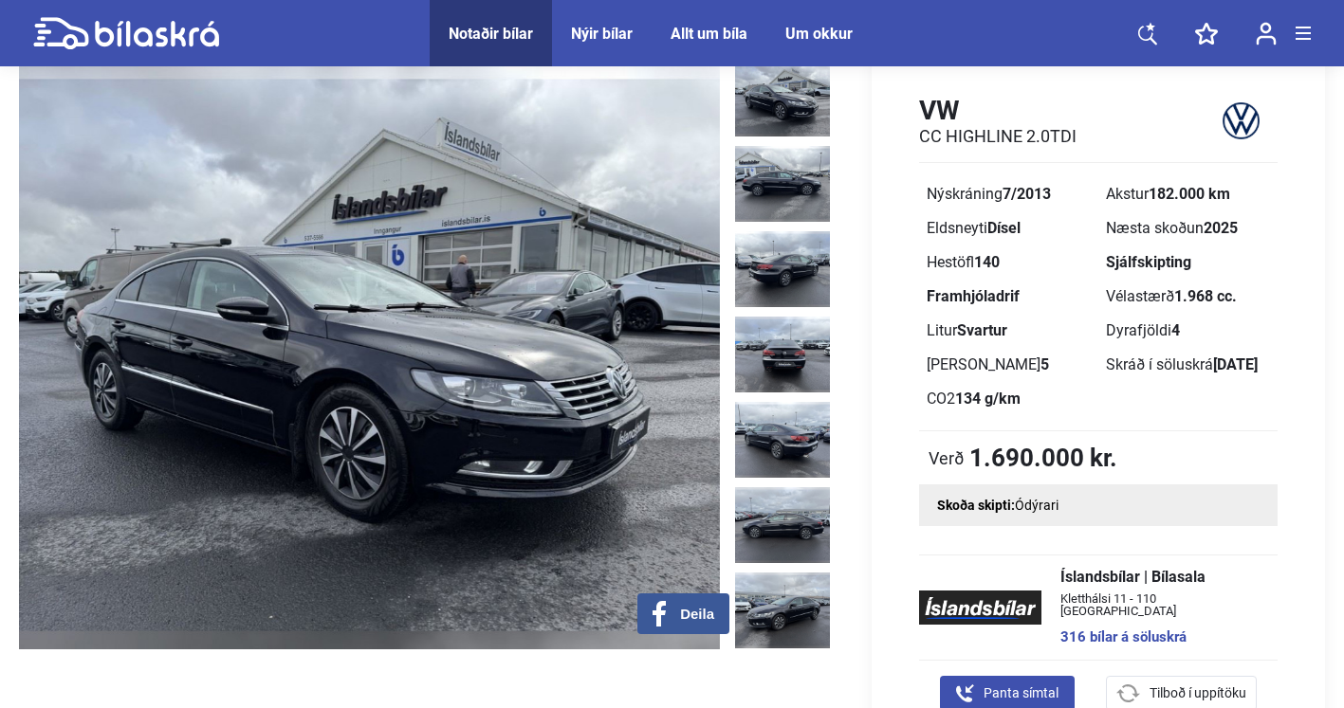
scroll to position [63, 0]
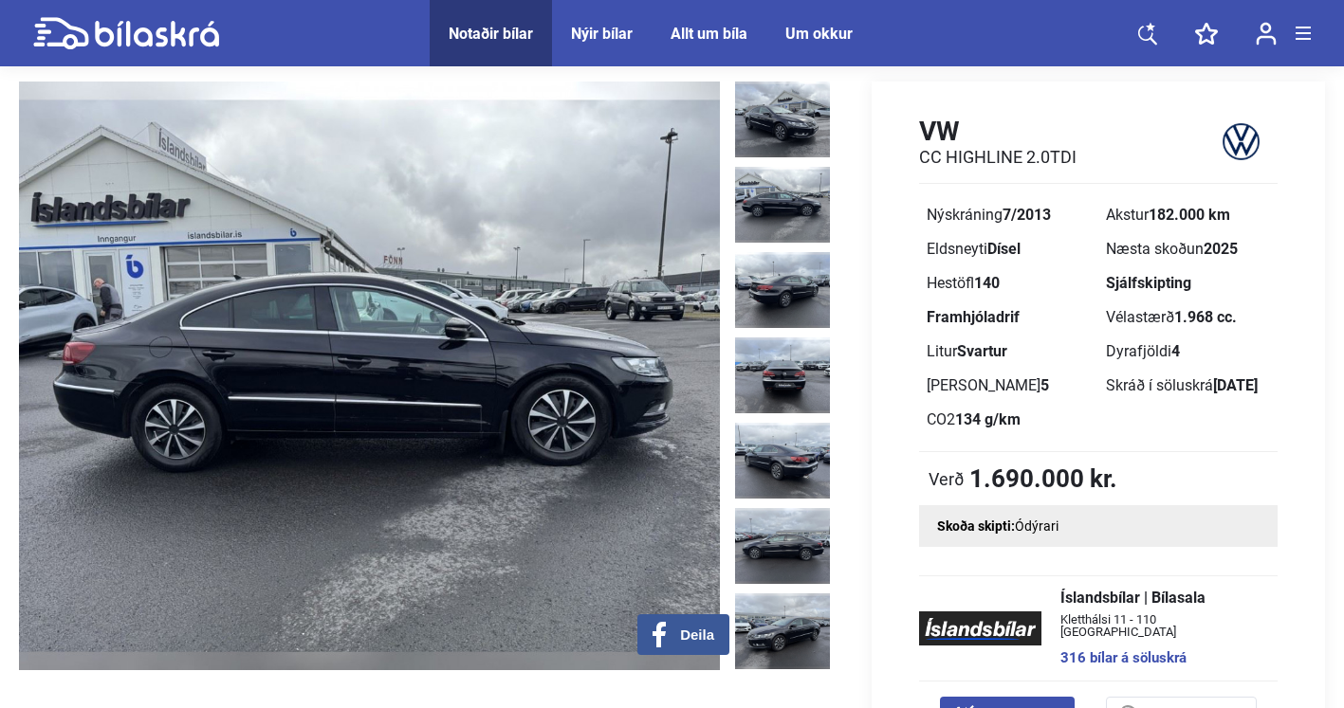
click at [756, 199] on img at bounding box center [782, 205] width 95 height 76
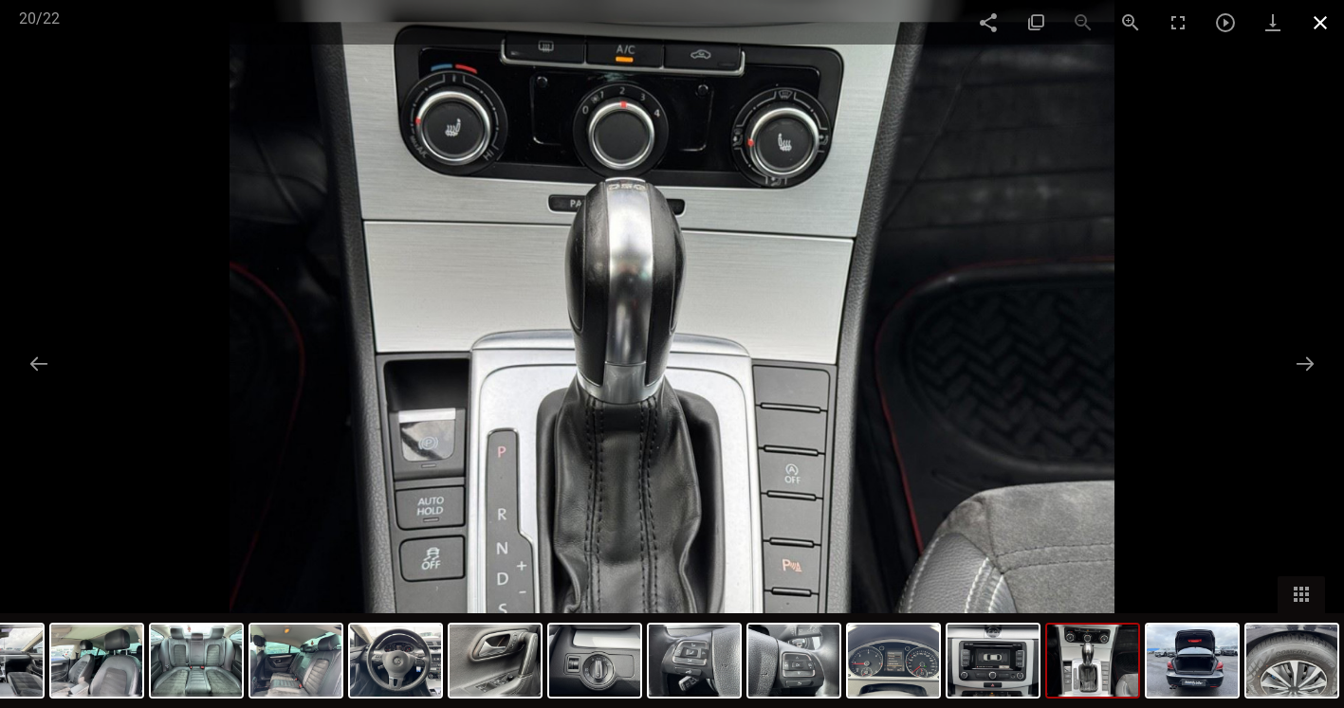
click at [1308, 28] on span at bounding box center [1319, 22] width 47 height 45
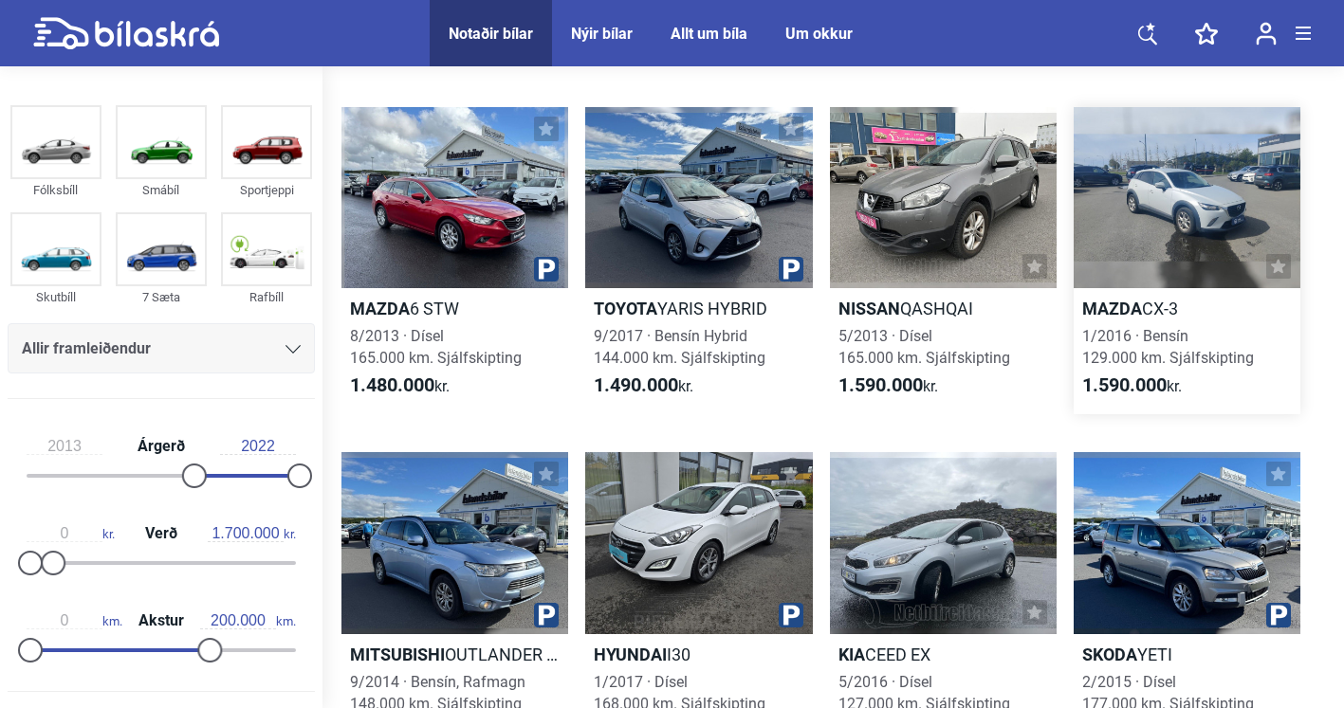
scroll to position [1836, 0]
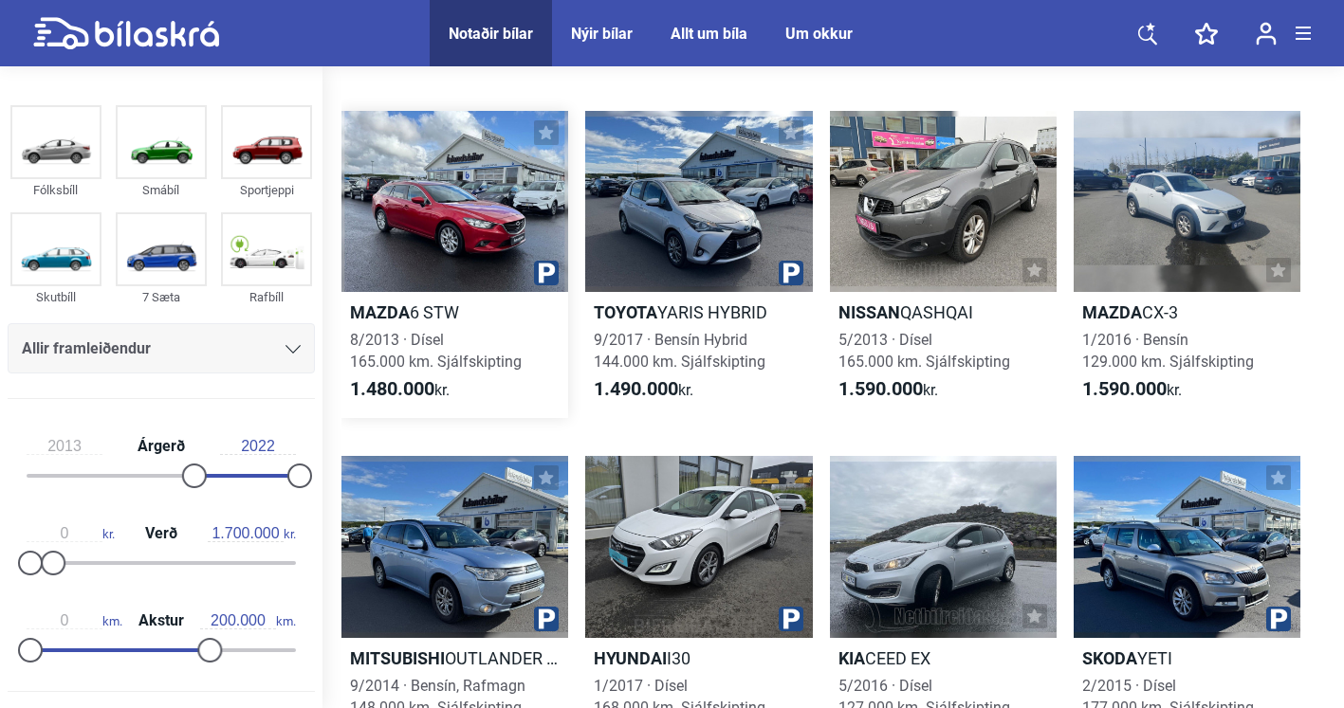
click at [519, 188] on div at bounding box center [454, 201] width 227 height 181
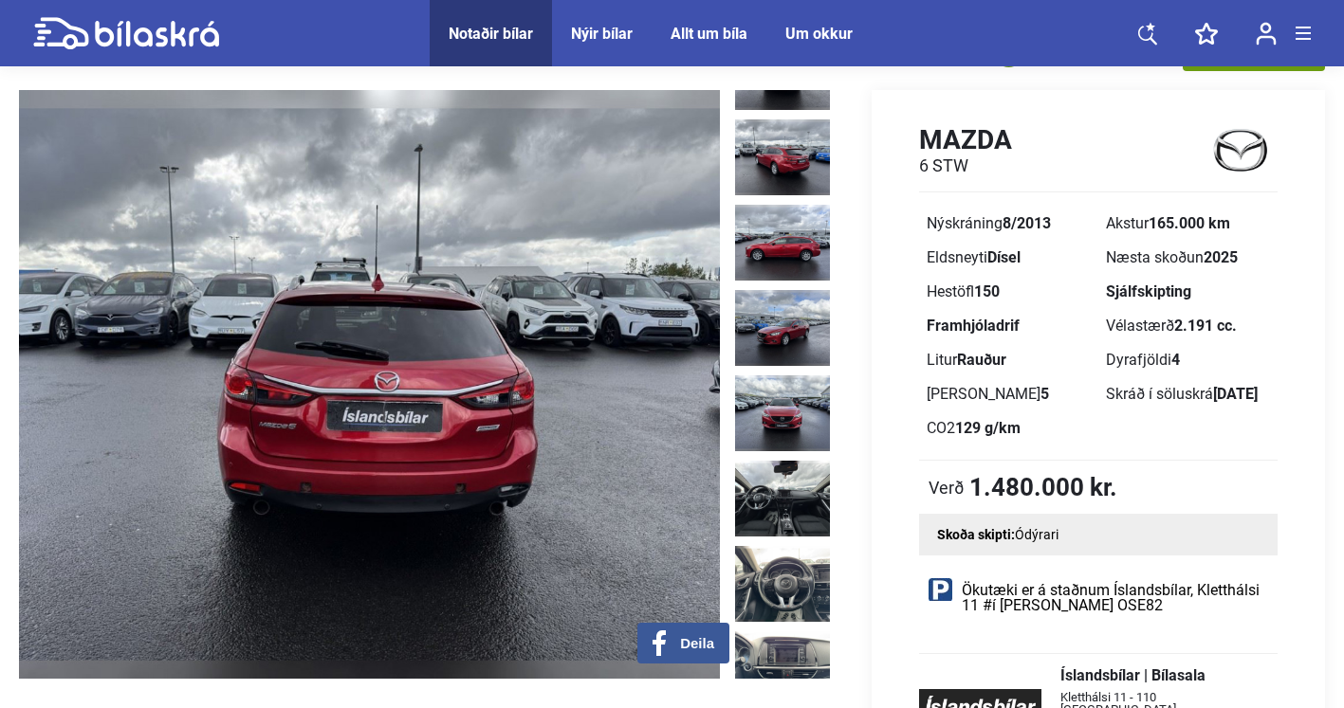
scroll to position [350, 0]
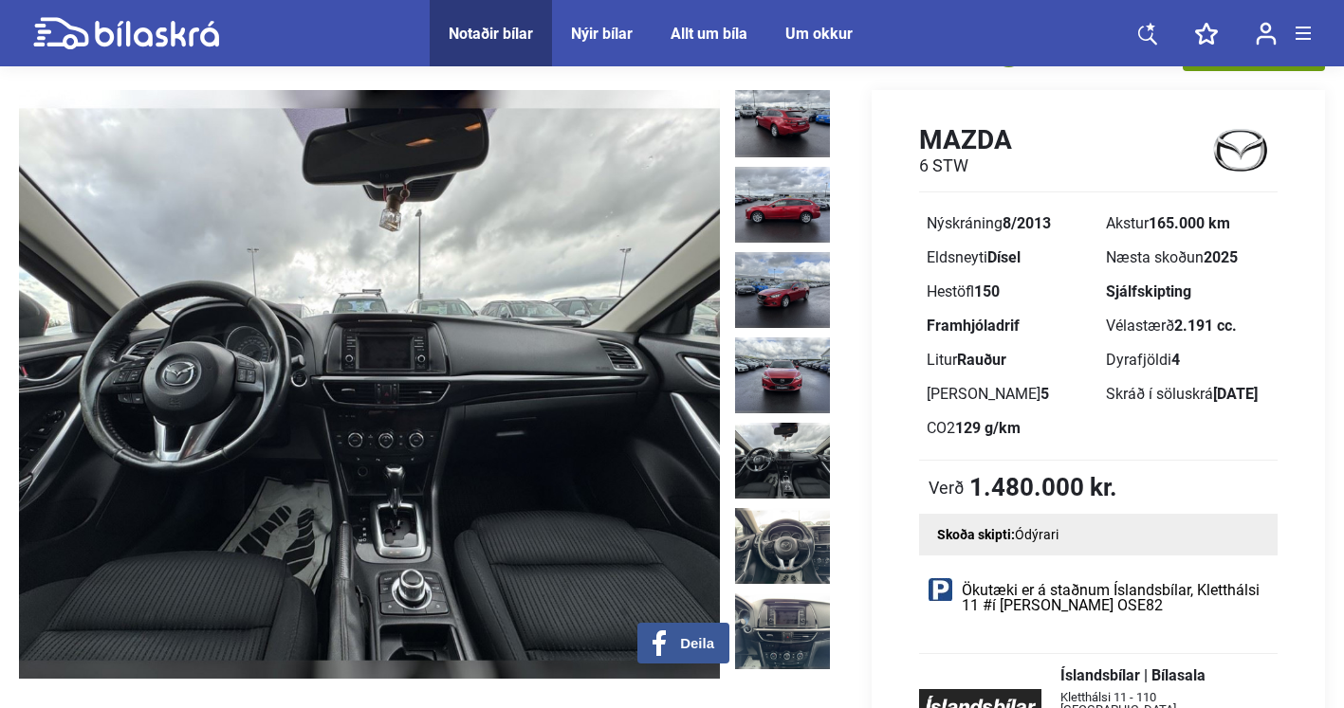
click at [781, 423] on img at bounding box center [782, 461] width 95 height 76
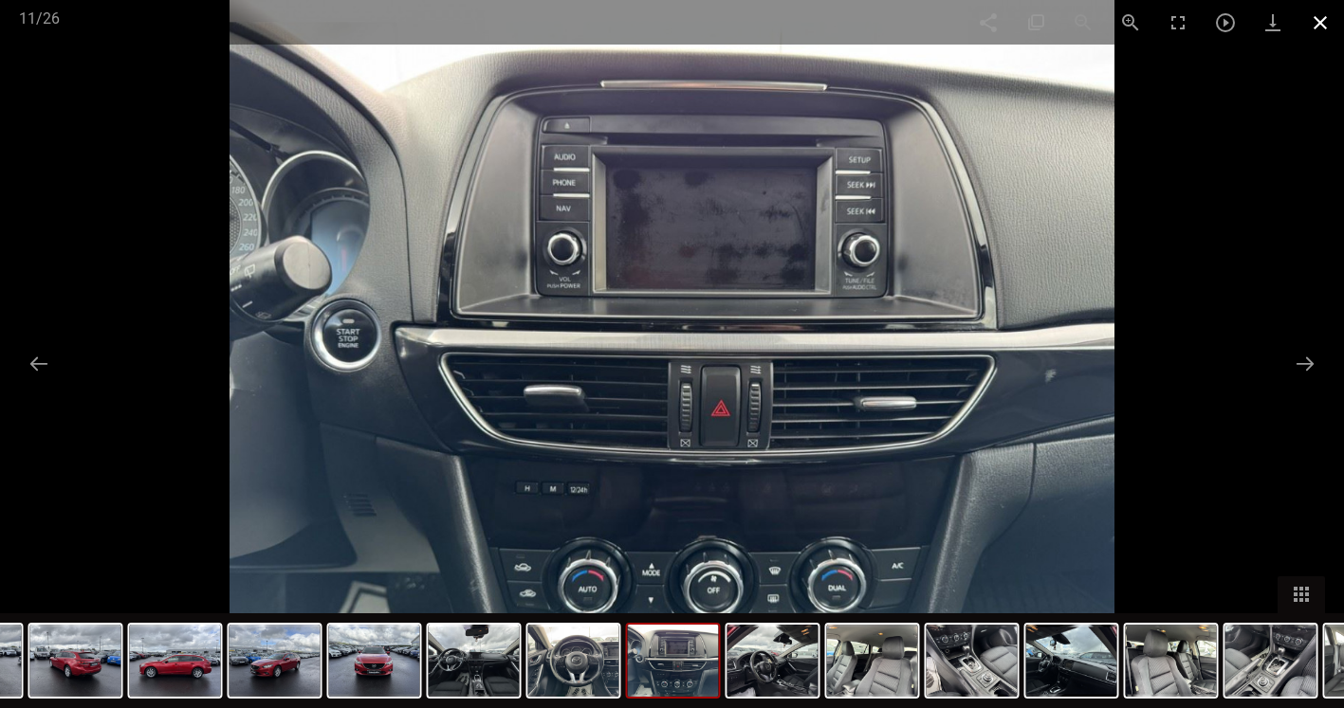
click at [1315, 18] on span at bounding box center [1319, 22] width 47 height 45
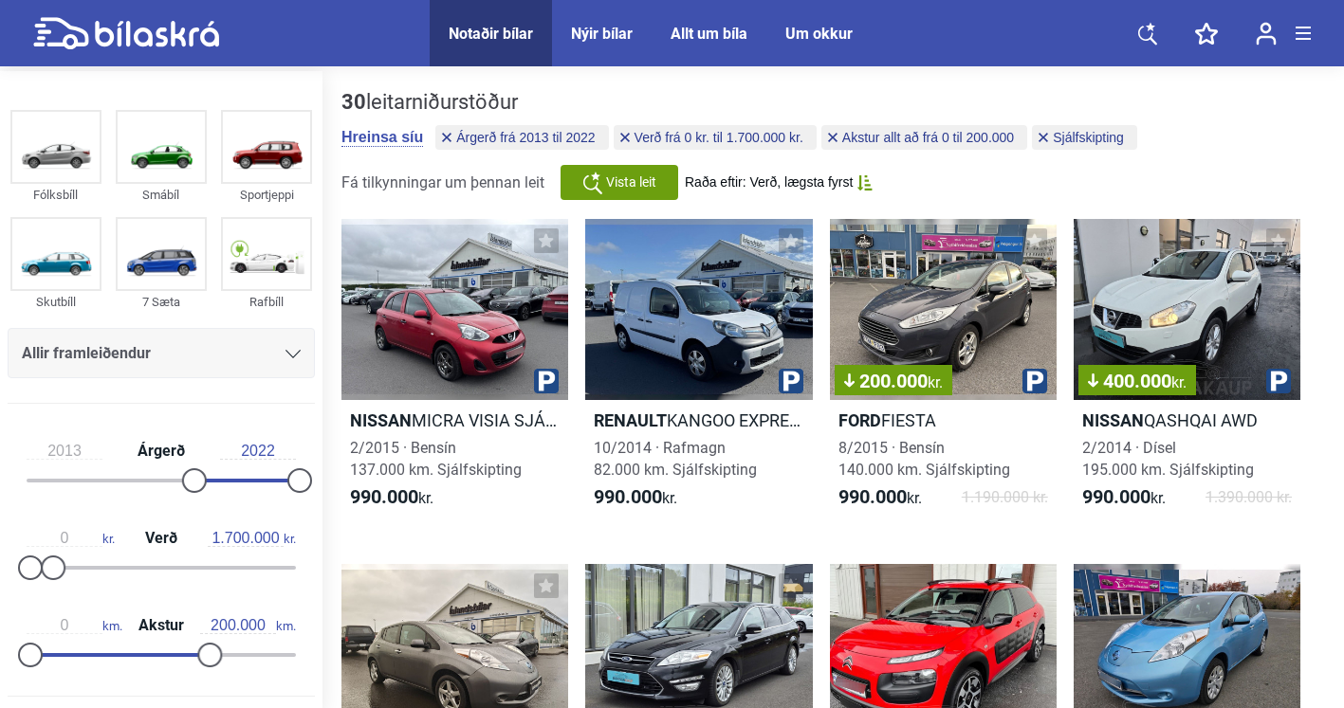
type input "20.000.000"
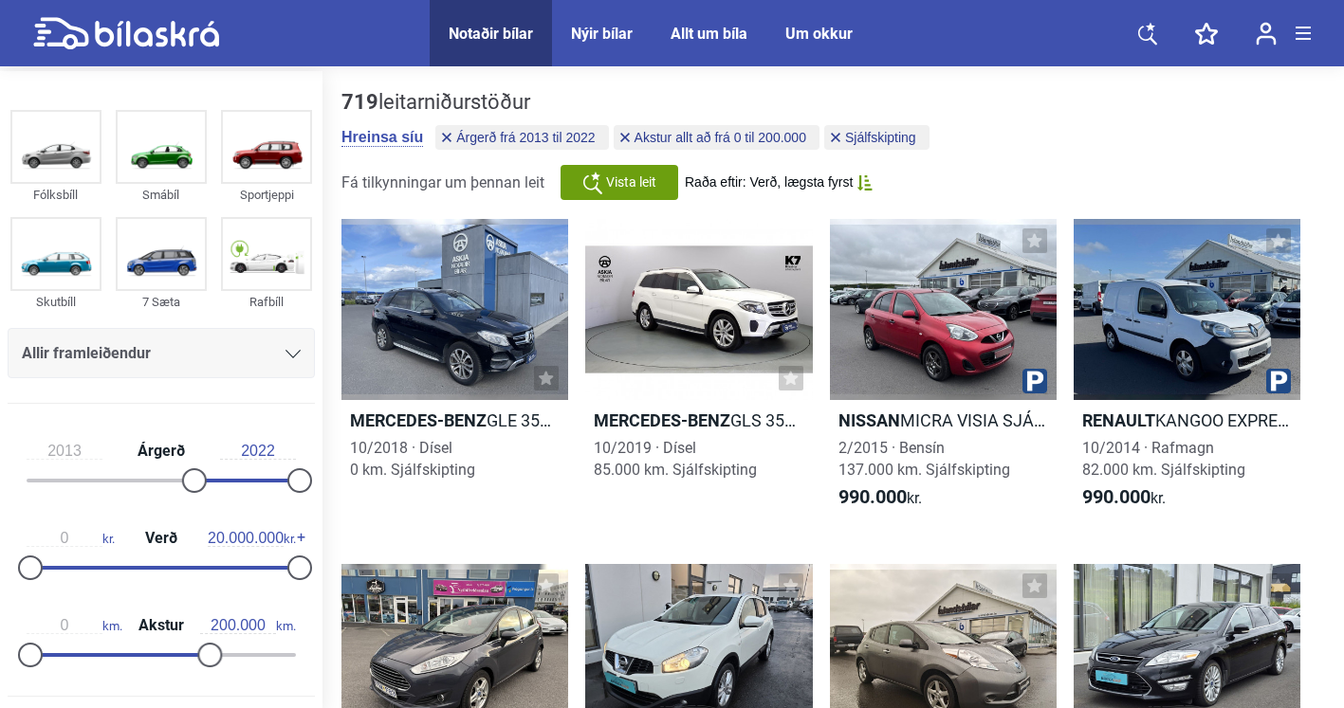
type input "300.000"
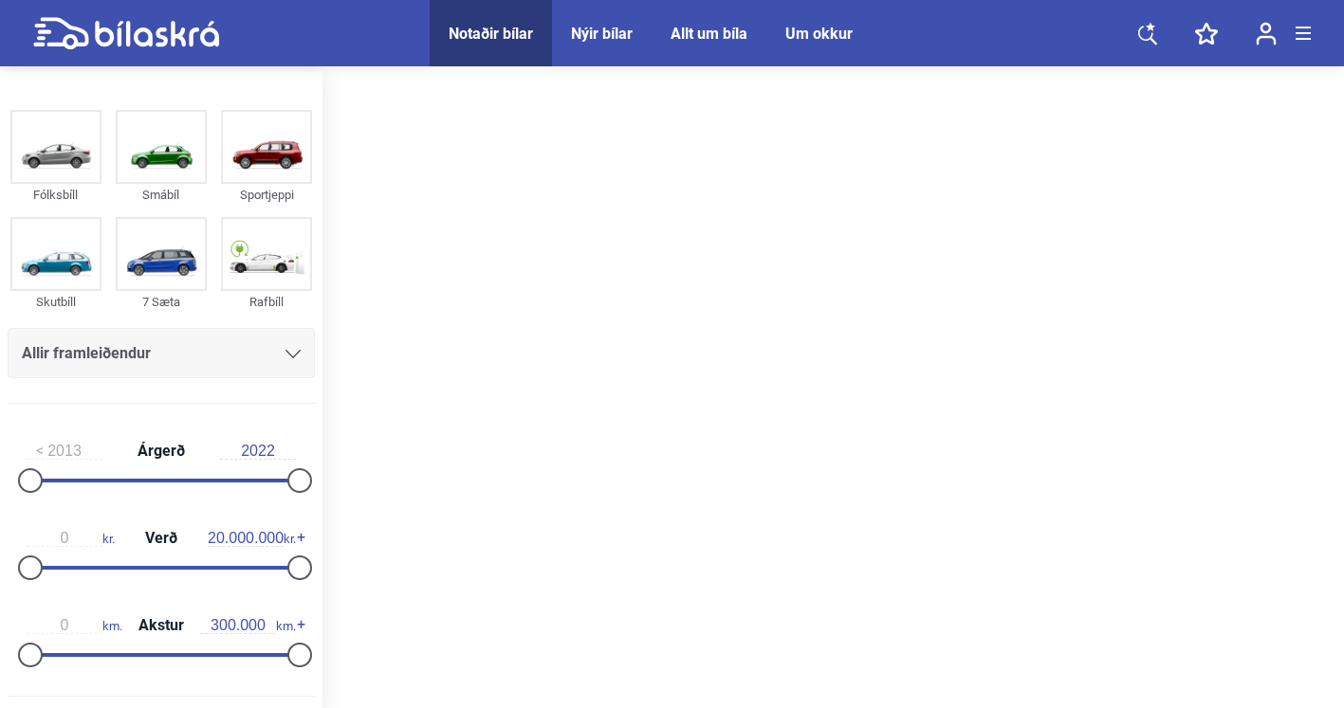
type input "1999"
checkbox input "false"
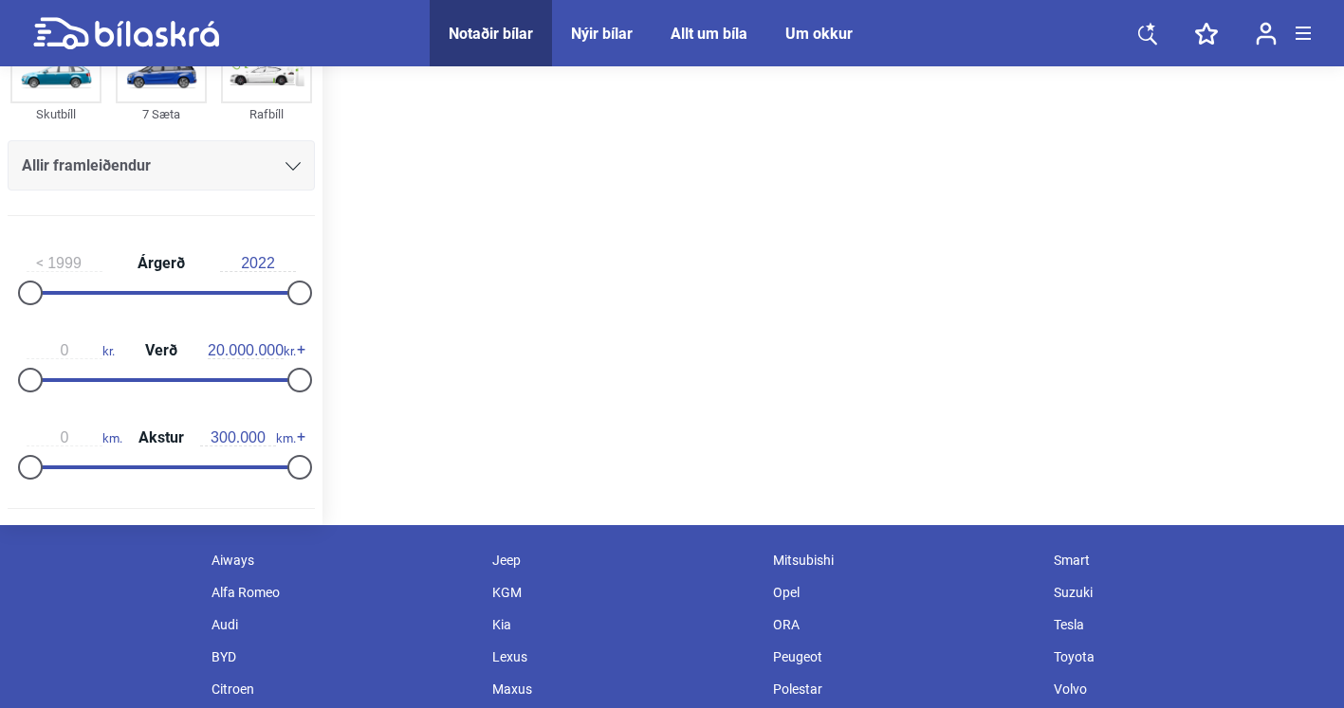
scroll to position [228, 0]
